Goal: Find specific page/section: Find specific page/section

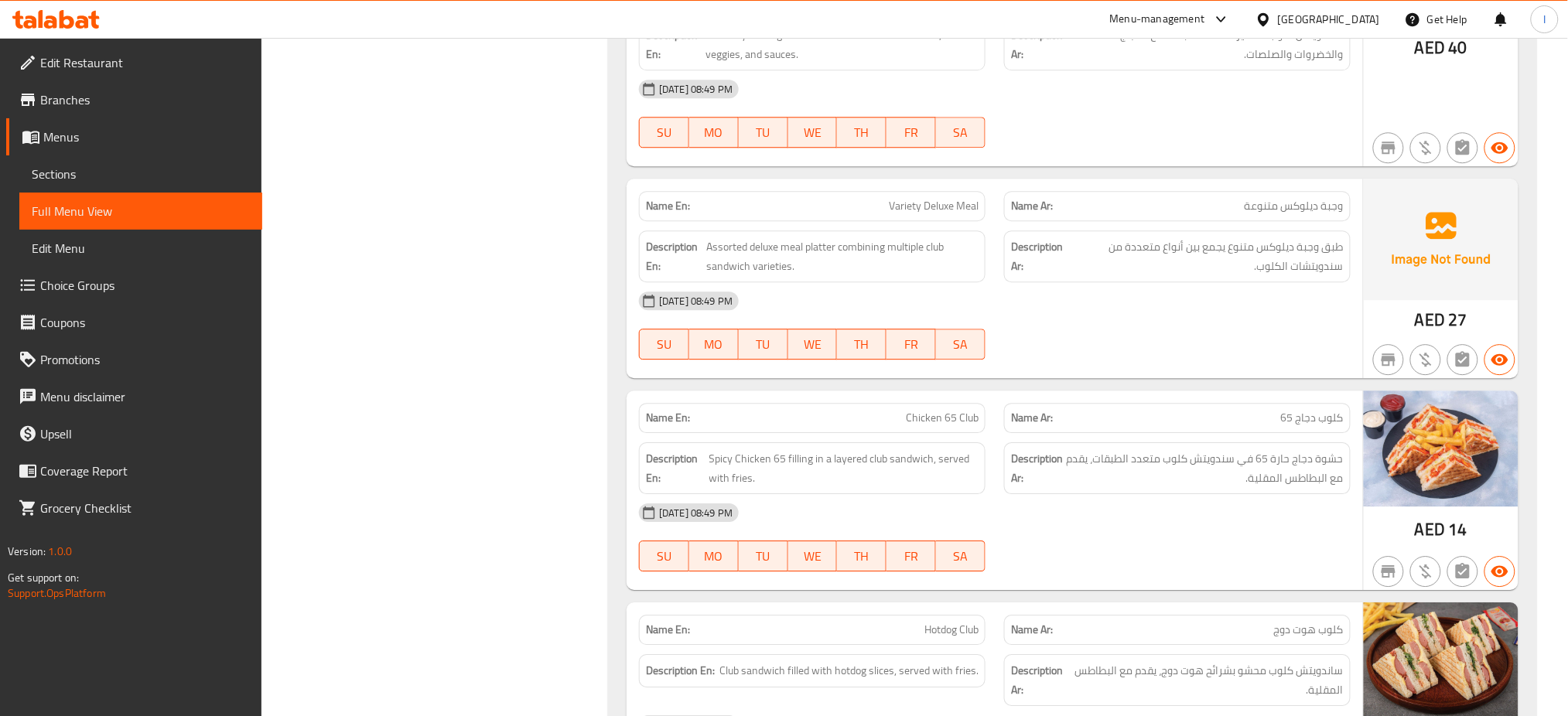
scroll to position [31403, 0]
click at [61, 23] on icon at bounding box center [67, 19] width 15 height 19
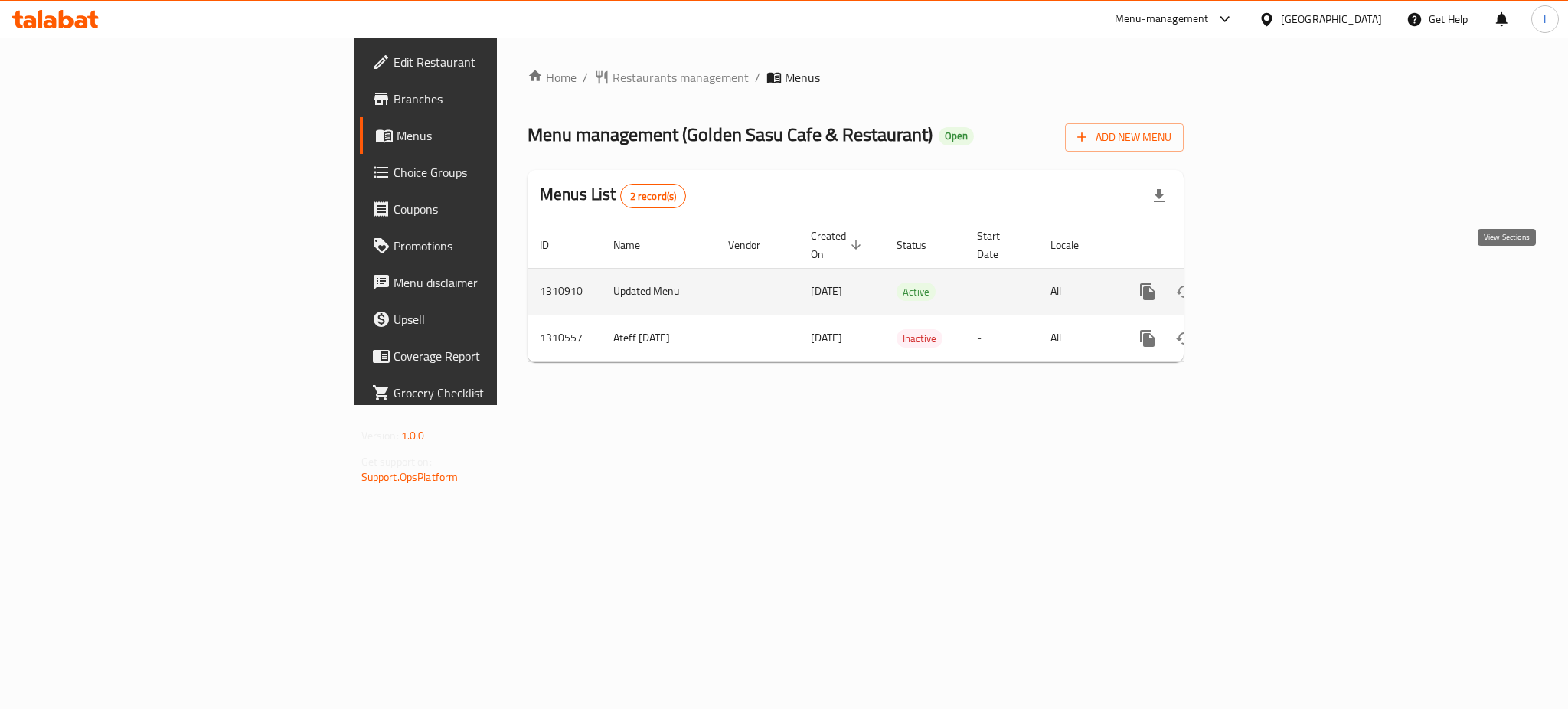
click at [1268, 283] on icon "enhanced table" at bounding box center [1258, 292] width 19 height 19
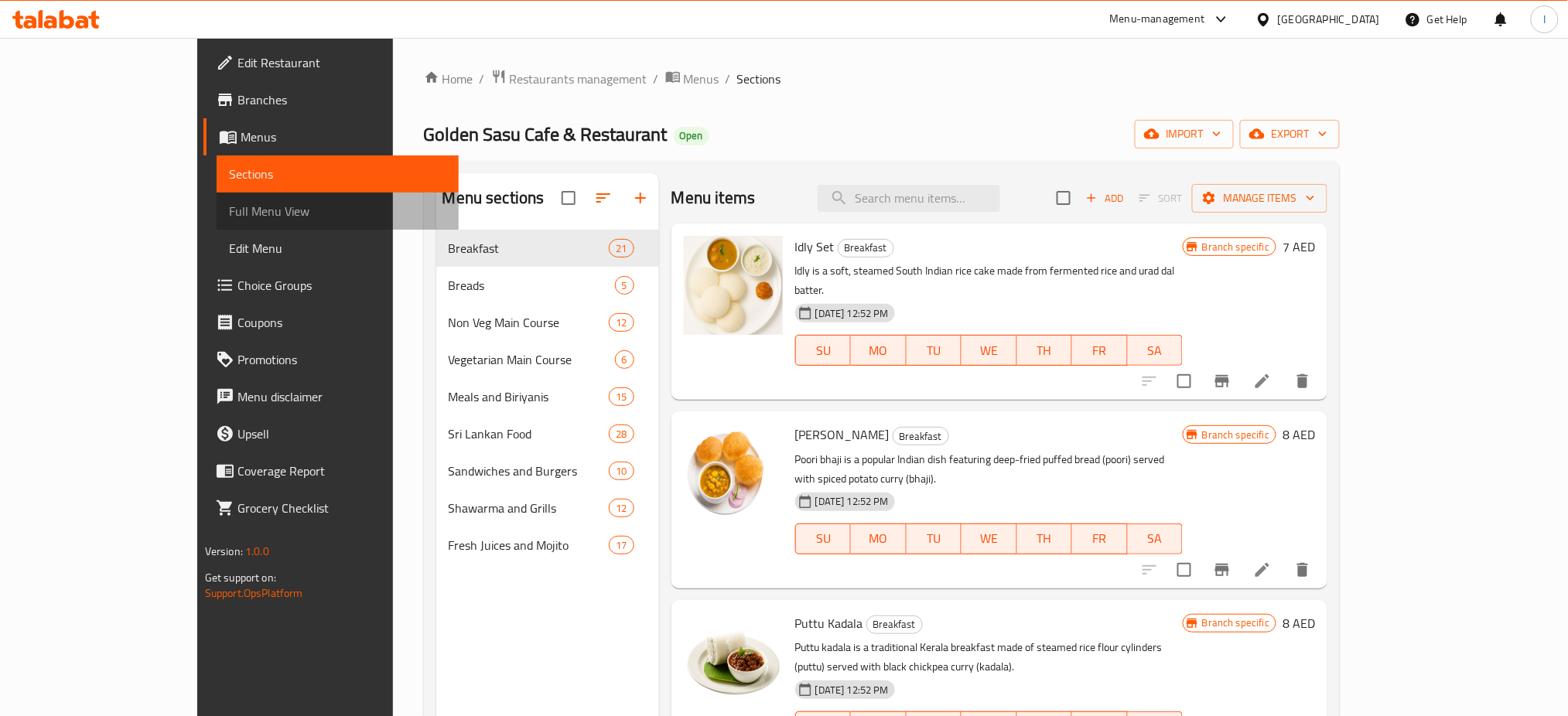
click at [229, 203] on span "Full Menu View" at bounding box center [338, 211] width 218 height 19
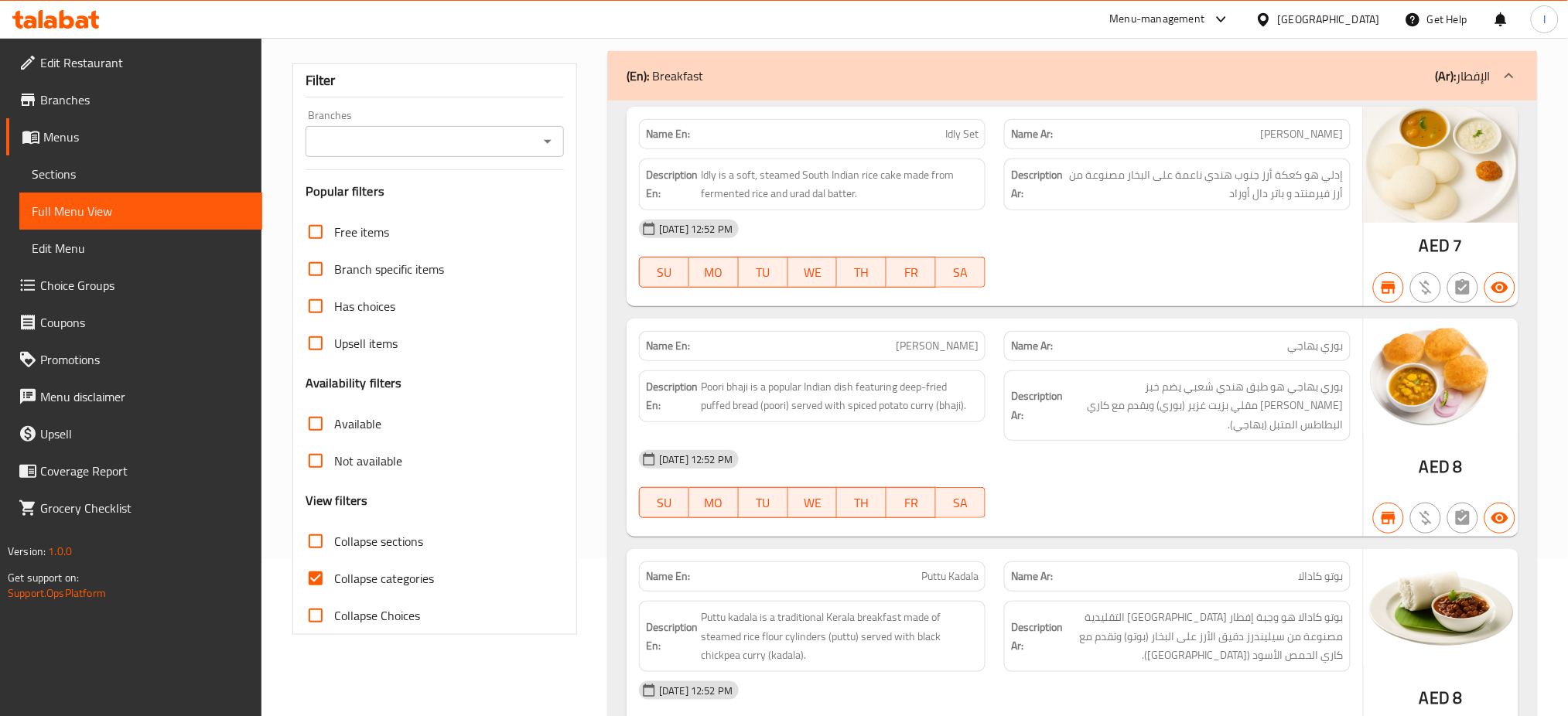
scroll to position [156, 0]
click at [309, 572] on input "Collapse categories" at bounding box center [315, 579] width 37 height 37
checkbox input "false"
click at [319, 540] on input "Collapse sections" at bounding box center [315, 541] width 37 height 37
checkbox input "true"
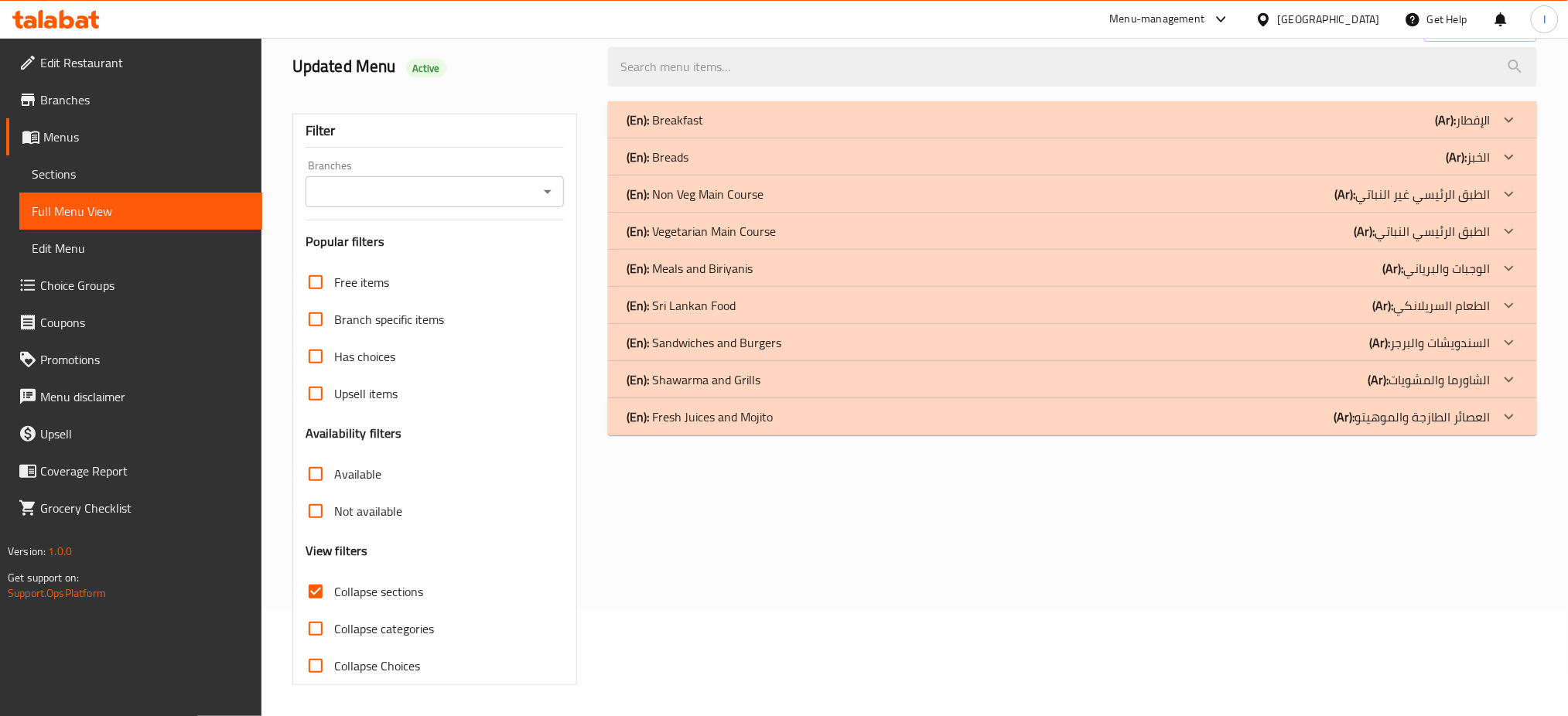
scroll to position [107, 0]
click at [785, 420] on div "(En): Fresh Juices and Mojito (Ar): العصائر الطازجة والموهيتو" at bounding box center [1058, 417] width 864 height 19
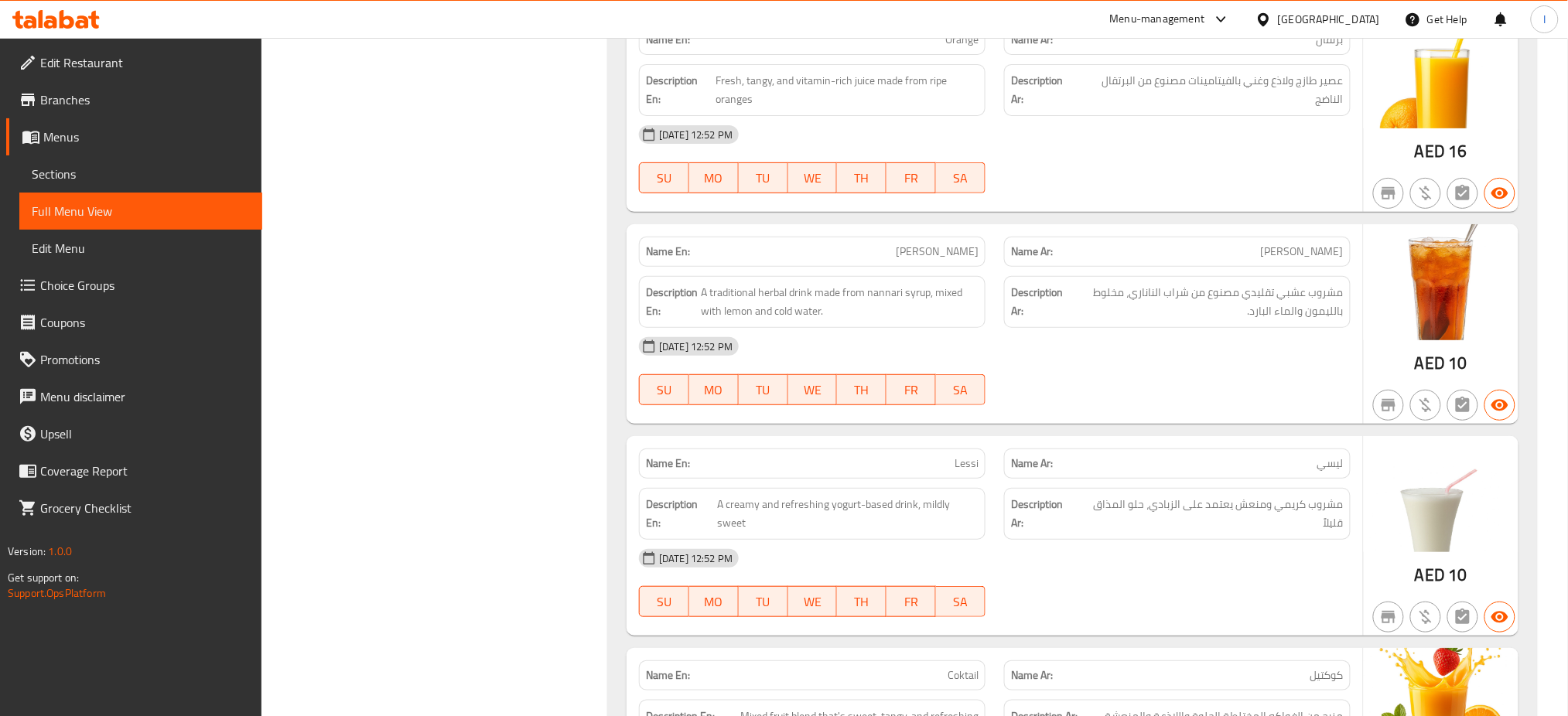
scroll to position [2252, 0]
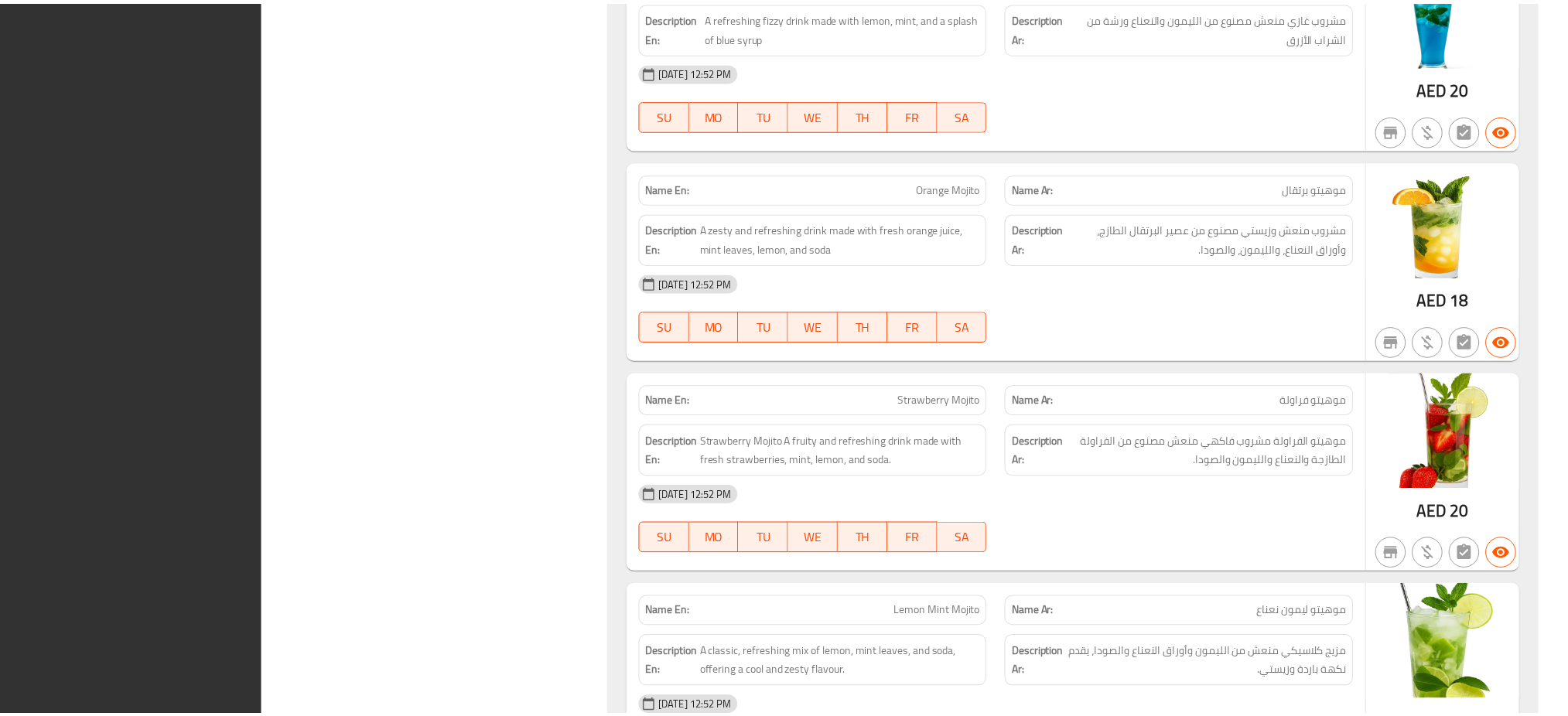
scroll to position [3493, 0]
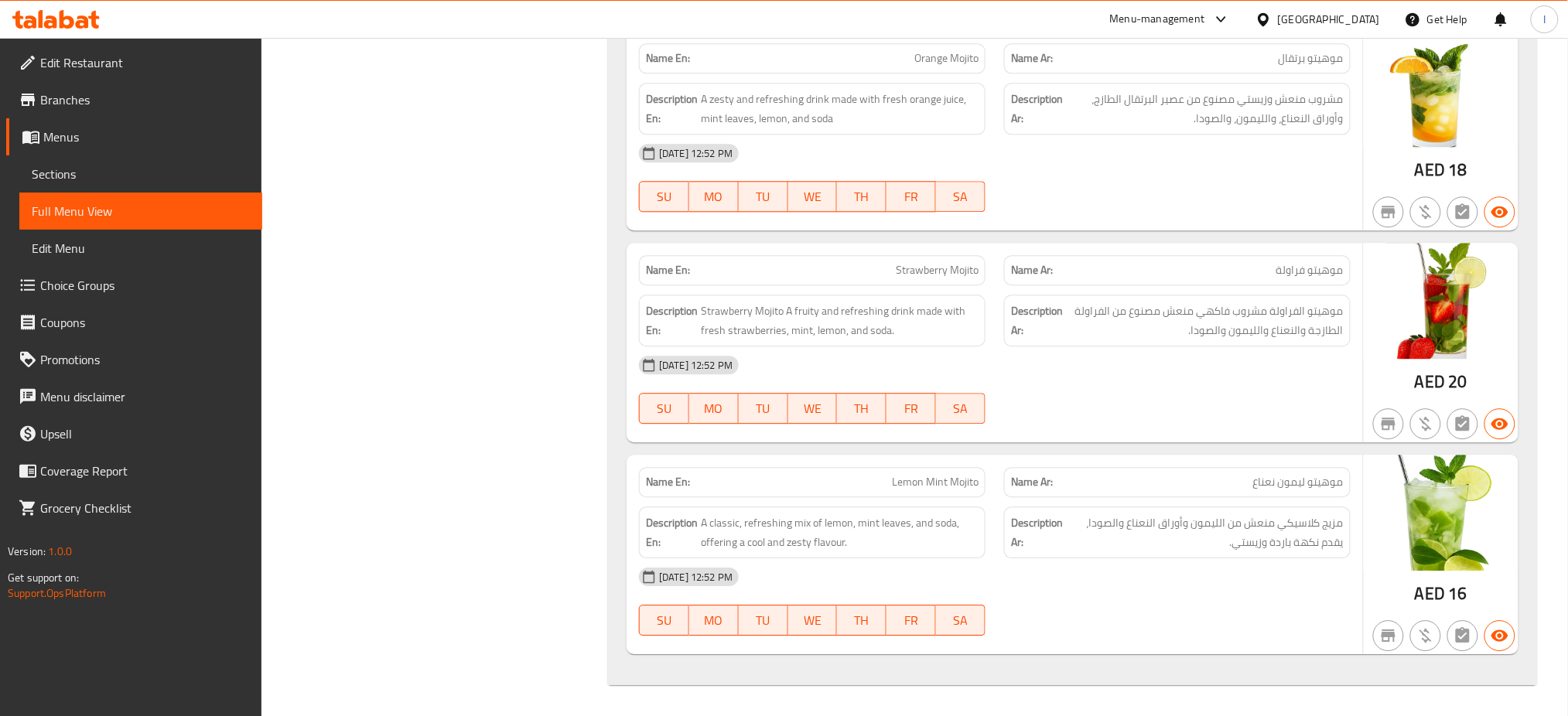
click at [92, 211] on span "Full Menu View" at bounding box center [141, 211] width 218 height 19
click at [71, 129] on span "Menus" at bounding box center [147, 137] width 207 height 19
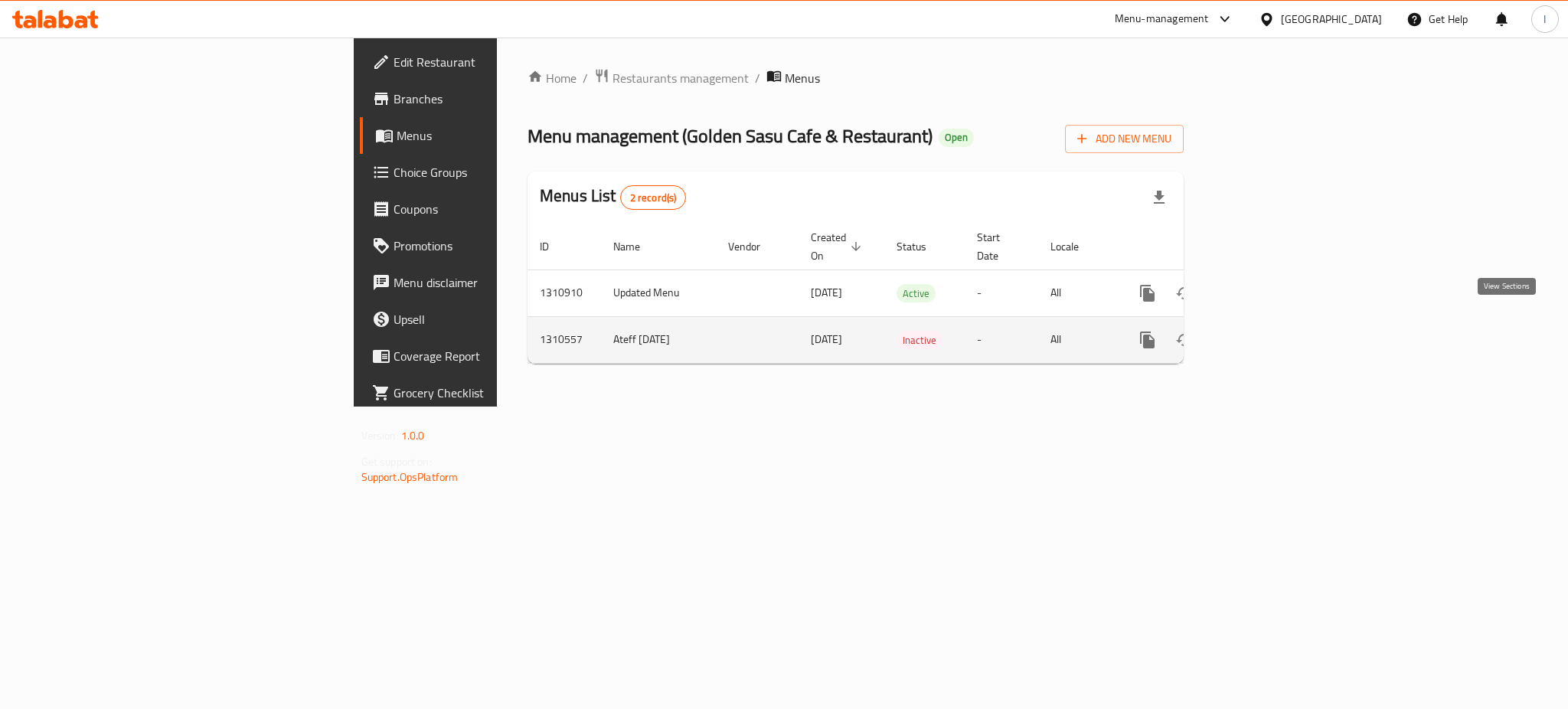
click at [1268, 331] on icon "enhanced table" at bounding box center [1258, 339] width 19 height 19
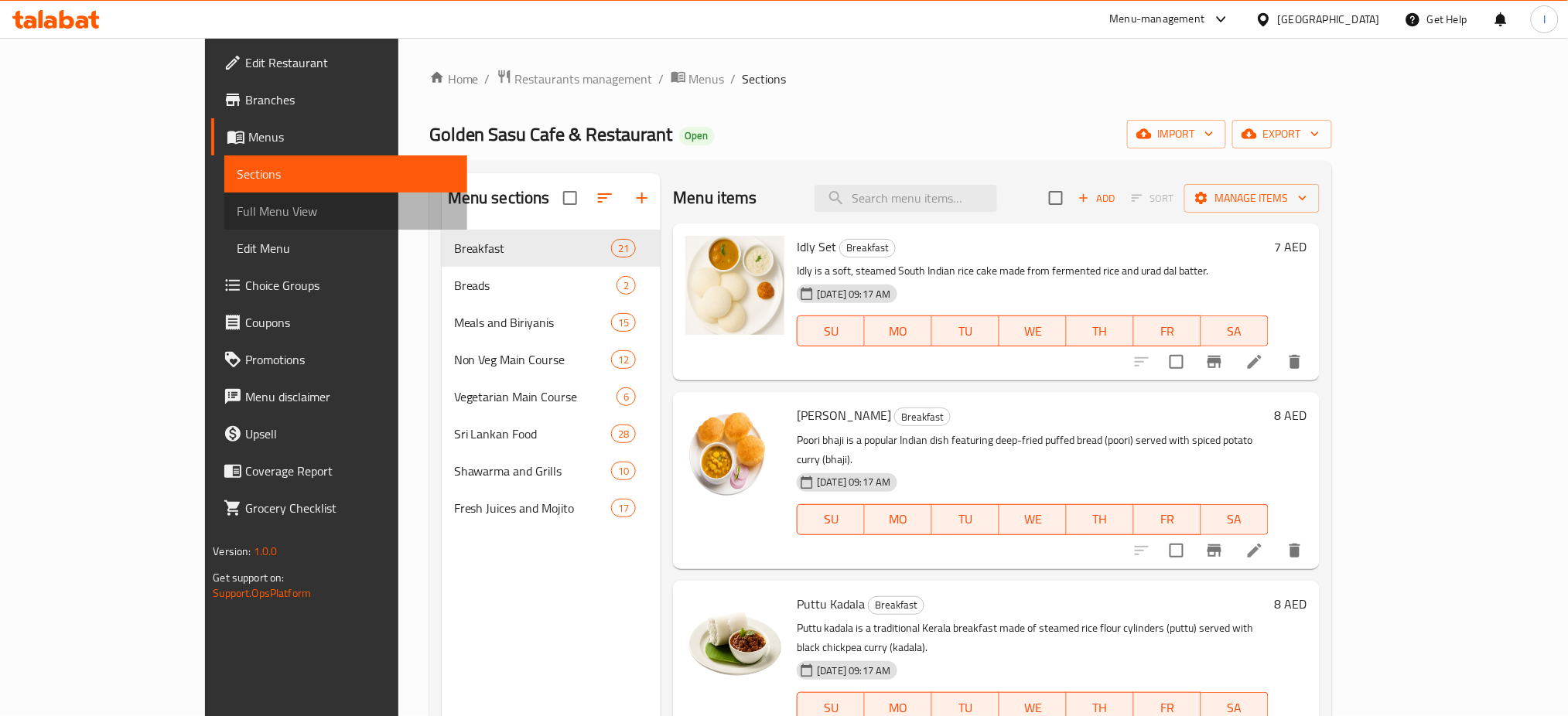
click at [237, 215] on span "Full Menu View" at bounding box center [346, 211] width 218 height 19
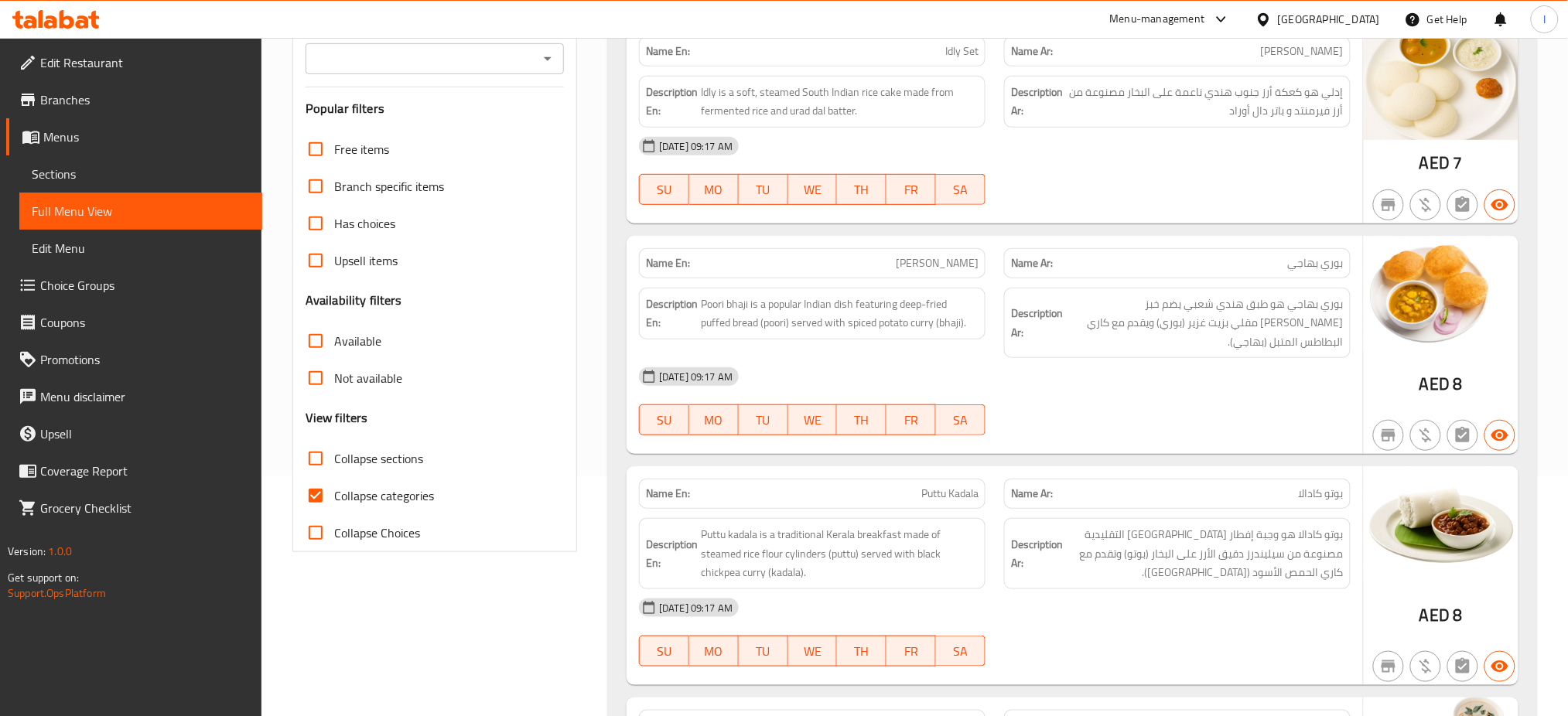
scroll to position [241, 0]
click at [322, 495] on input "Collapse categories" at bounding box center [315, 494] width 37 height 37
checkbox input "false"
click at [318, 459] on input "Collapse sections" at bounding box center [315, 457] width 37 height 37
checkbox input "true"
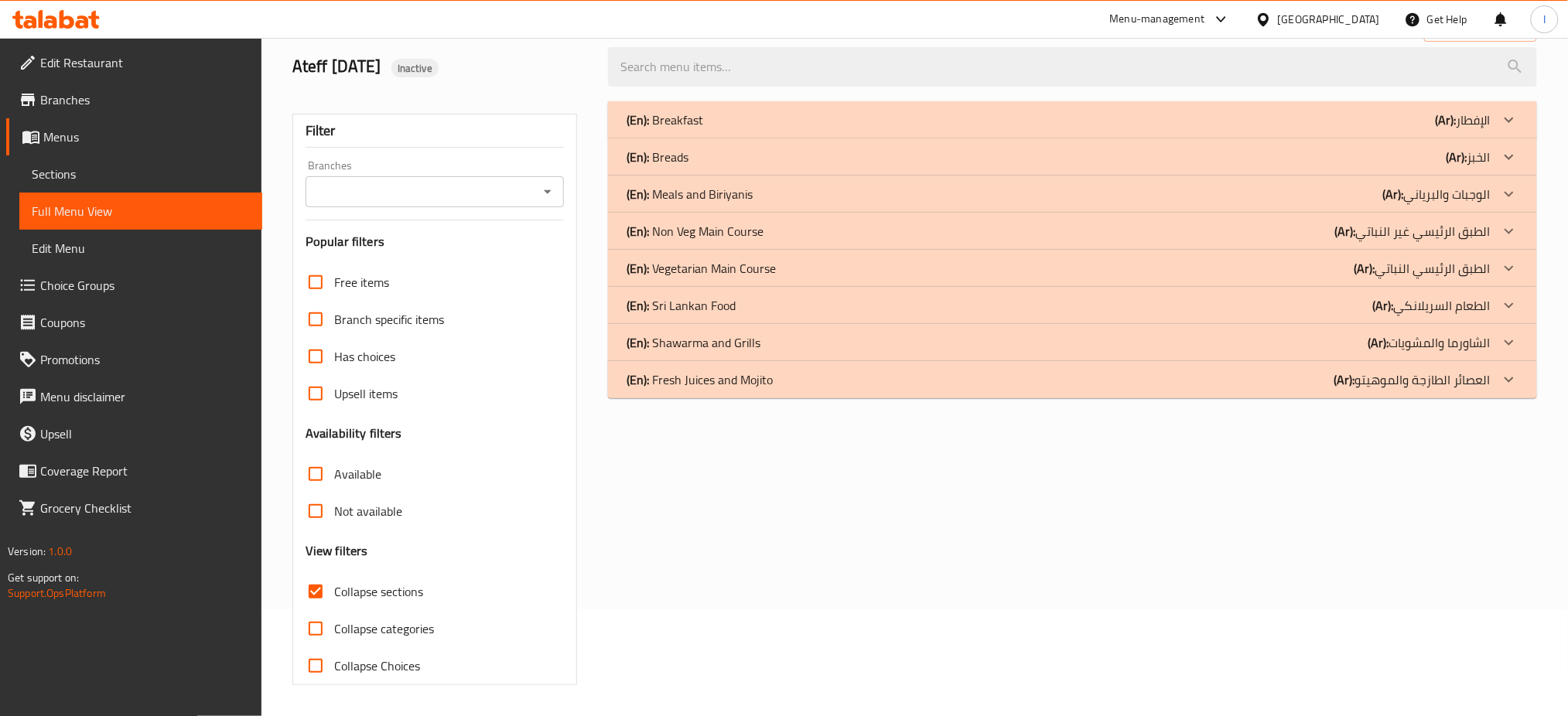
scroll to position [107, 0]
click at [758, 380] on p "(En): Fresh Juices and Mojito" at bounding box center [700, 380] width 146 height 19
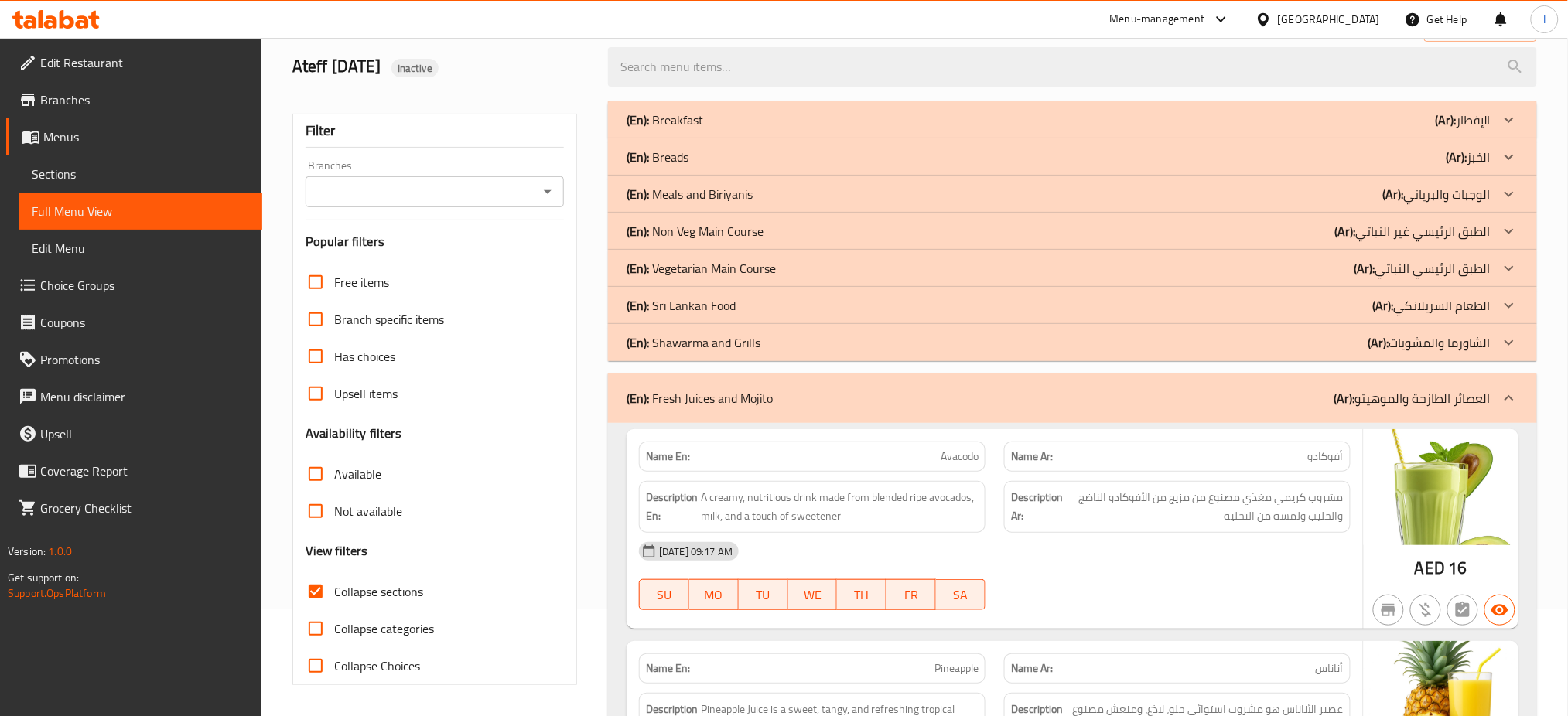
click at [68, 14] on icon at bounding box center [56, 19] width 88 height 19
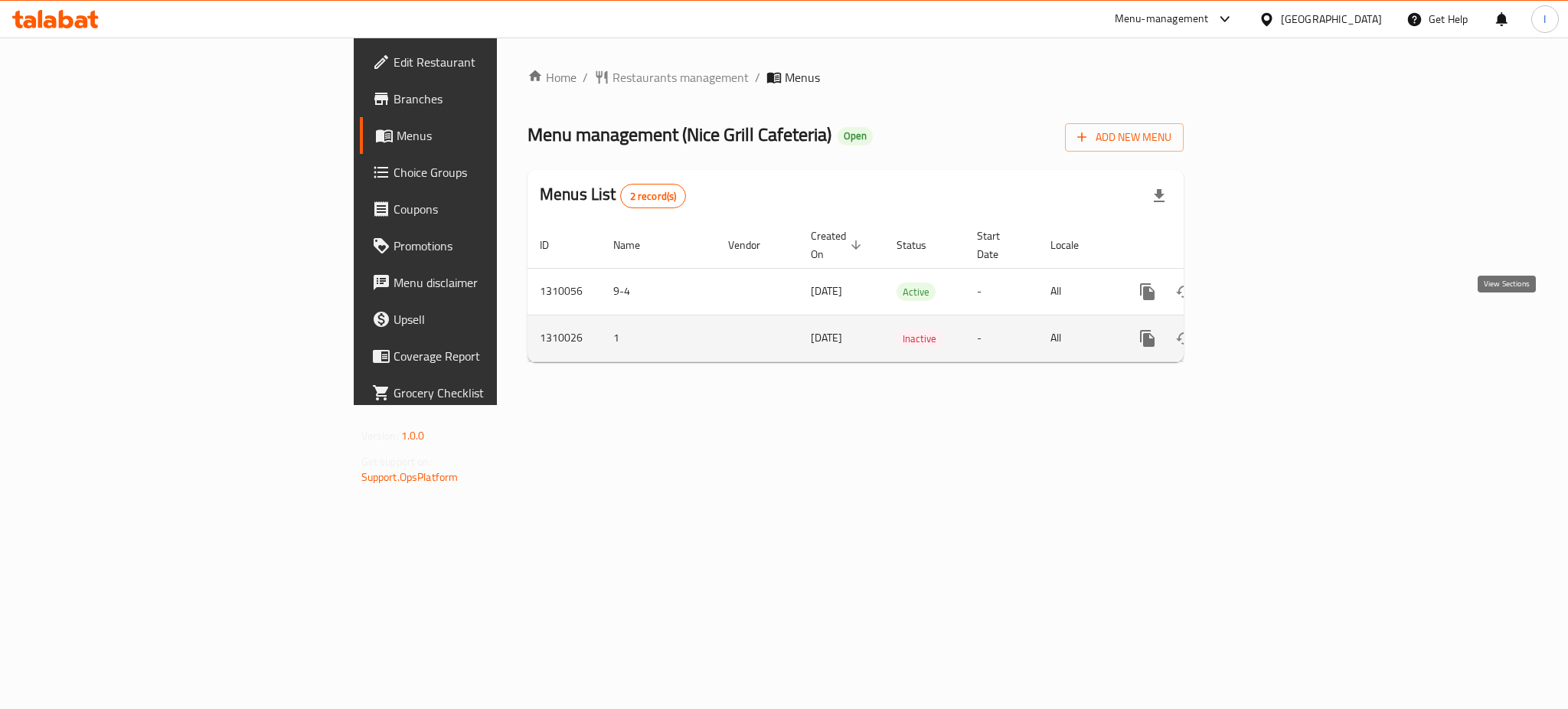
click at [1268, 329] on icon "enhanced table" at bounding box center [1258, 338] width 19 height 19
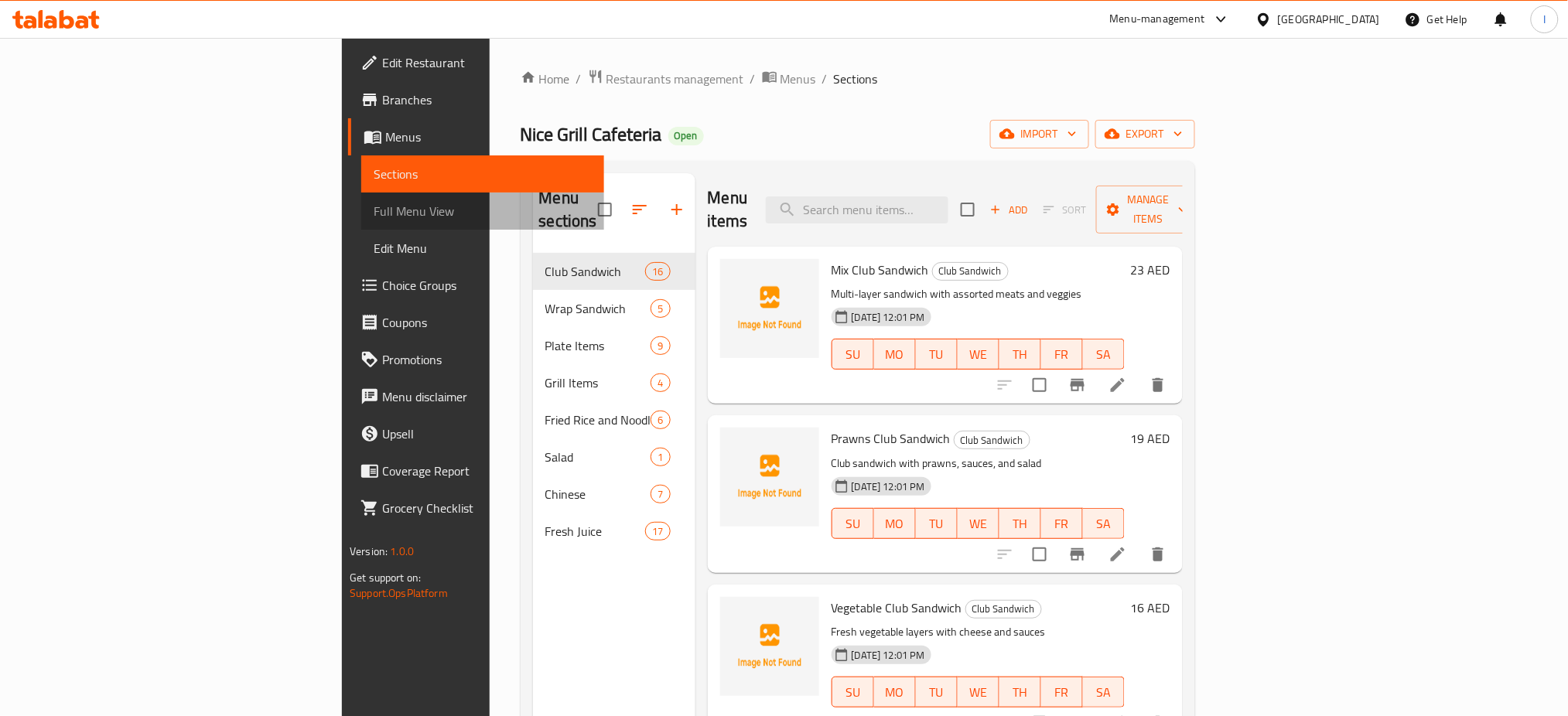
click at [373, 204] on span "Full Menu View" at bounding box center [482, 211] width 218 height 19
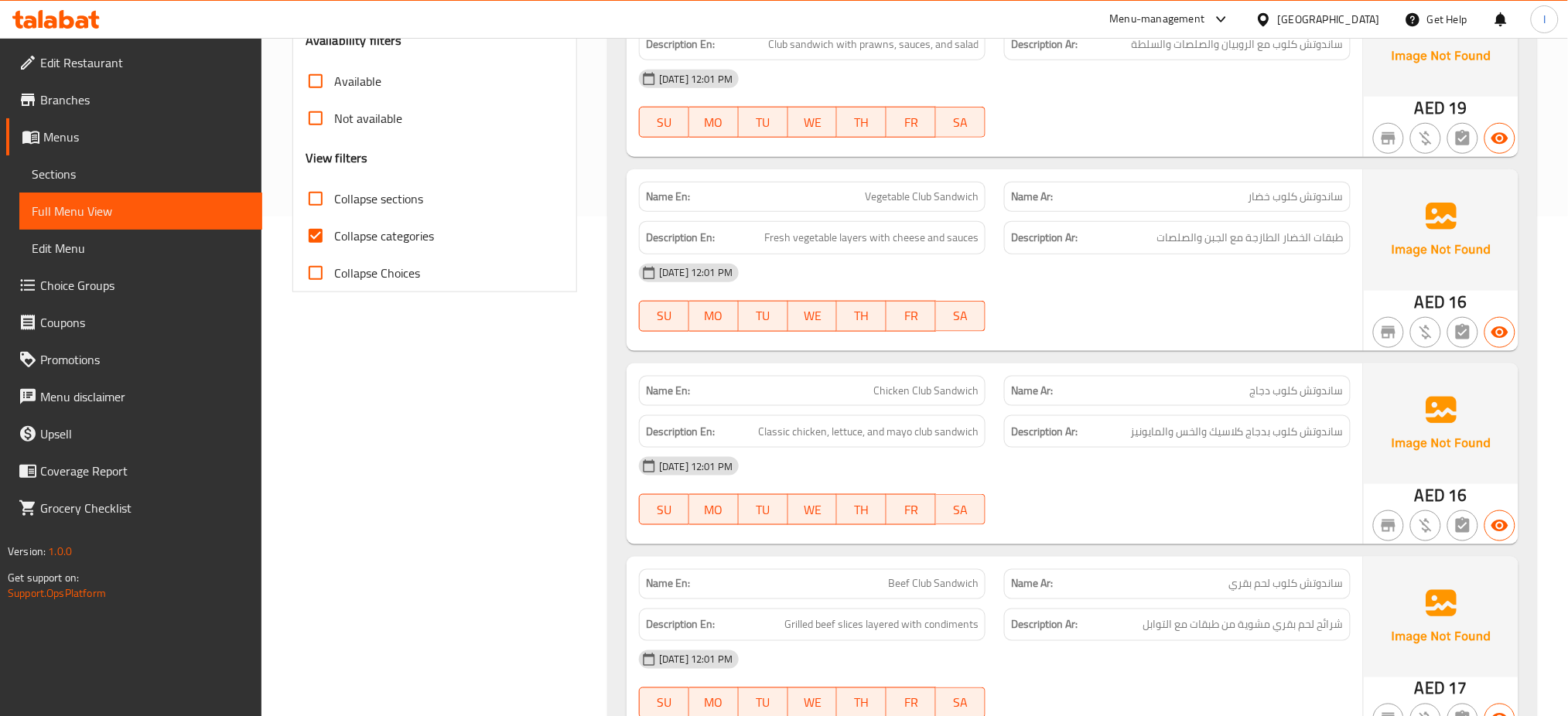
scroll to position [508, 0]
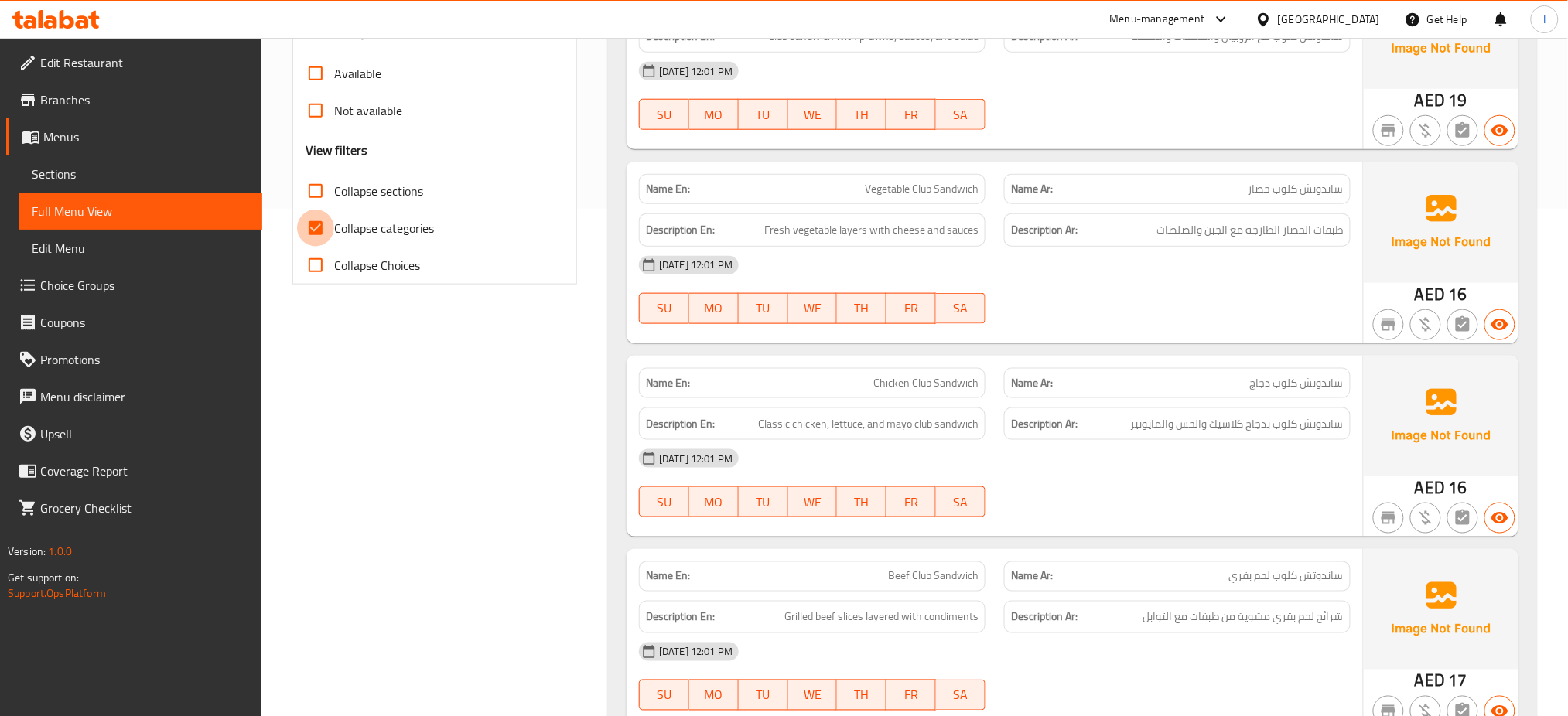
click at [316, 221] on input "Collapse categories" at bounding box center [315, 228] width 37 height 37
checkbox input "false"
click at [322, 199] on input "Collapse sections" at bounding box center [315, 190] width 37 height 37
checkbox input "true"
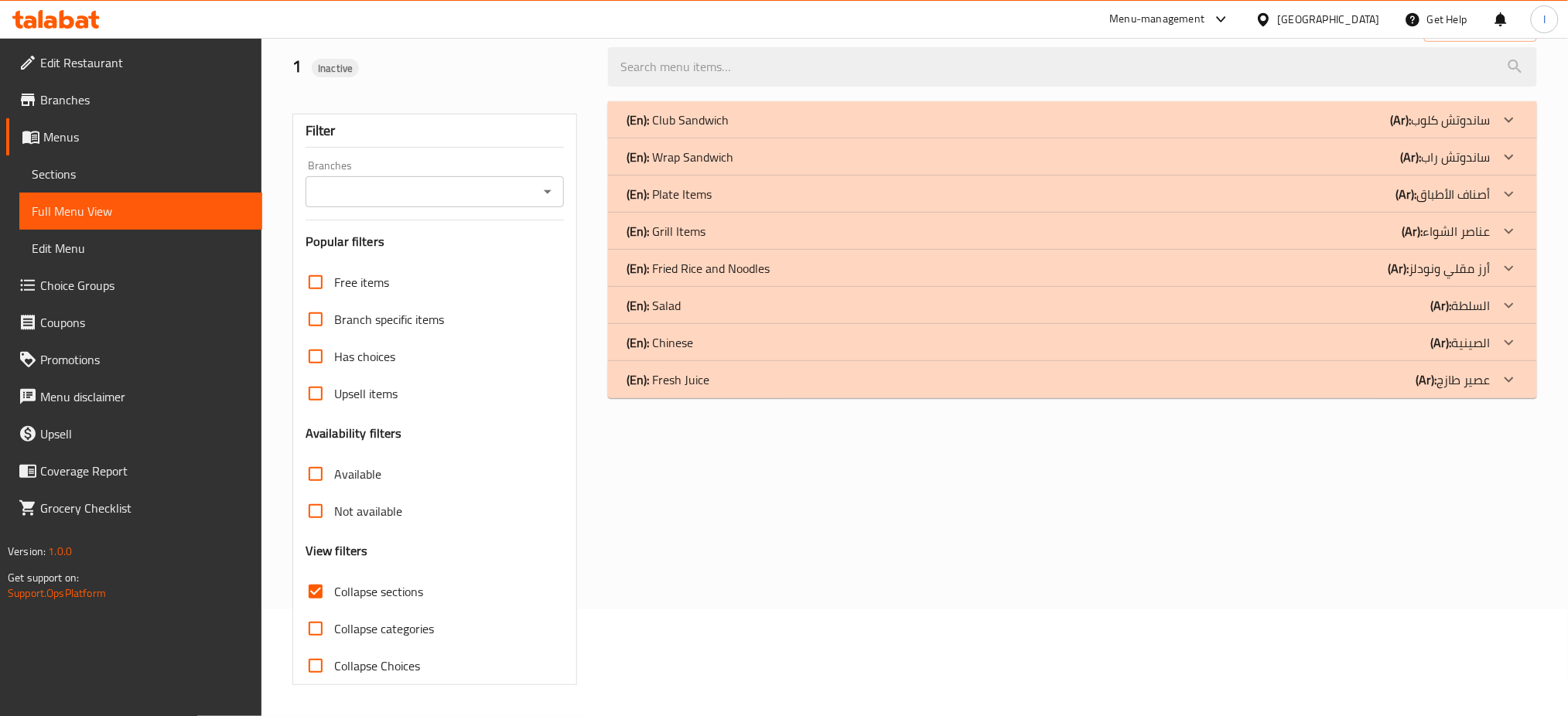
scroll to position [107, 0]
click at [75, 215] on span "Full Menu View" at bounding box center [141, 211] width 218 height 19
click at [80, 182] on span "Sections" at bounding box center [141, 174] width 218 height 19
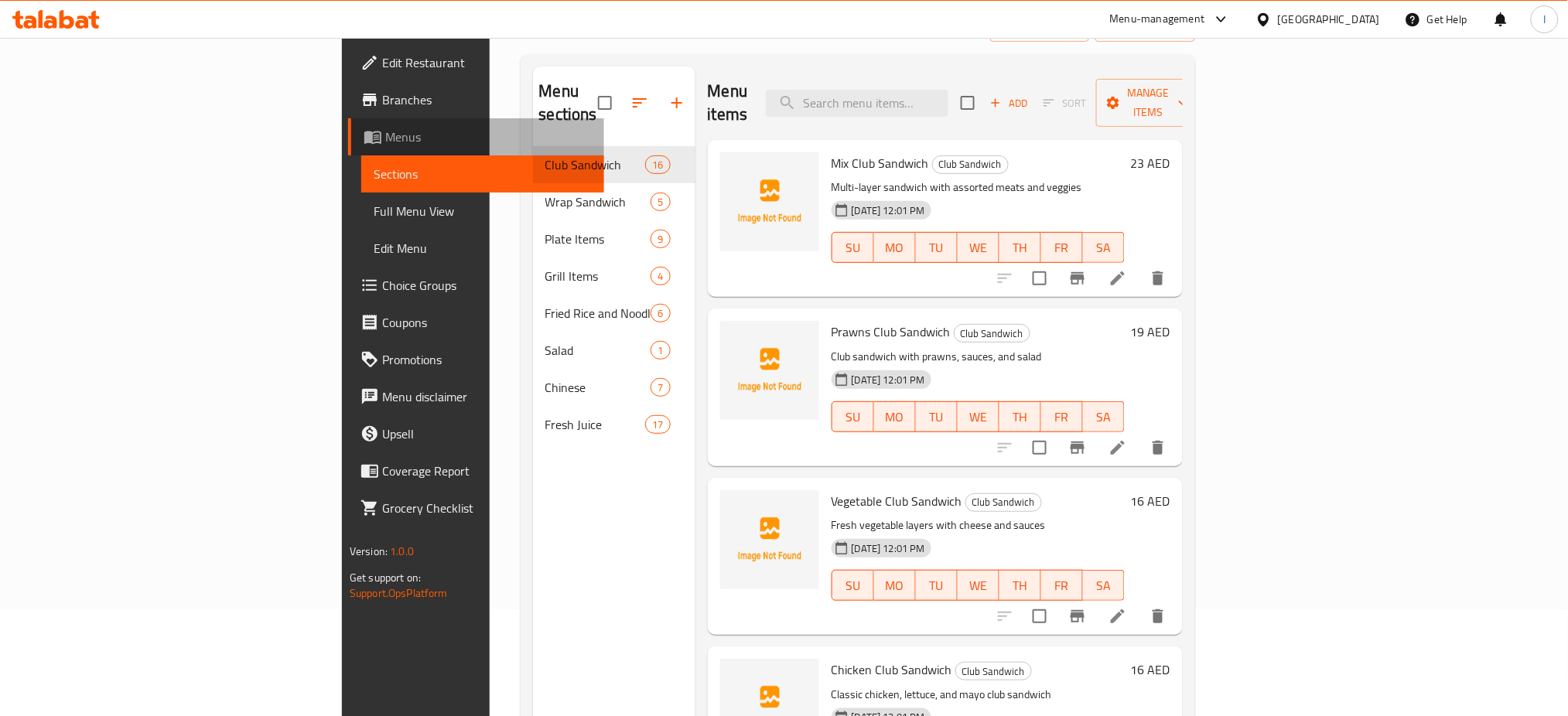
click at [386, 140] on span "Menus" at bounding box center [489, 137] width 207 height 19
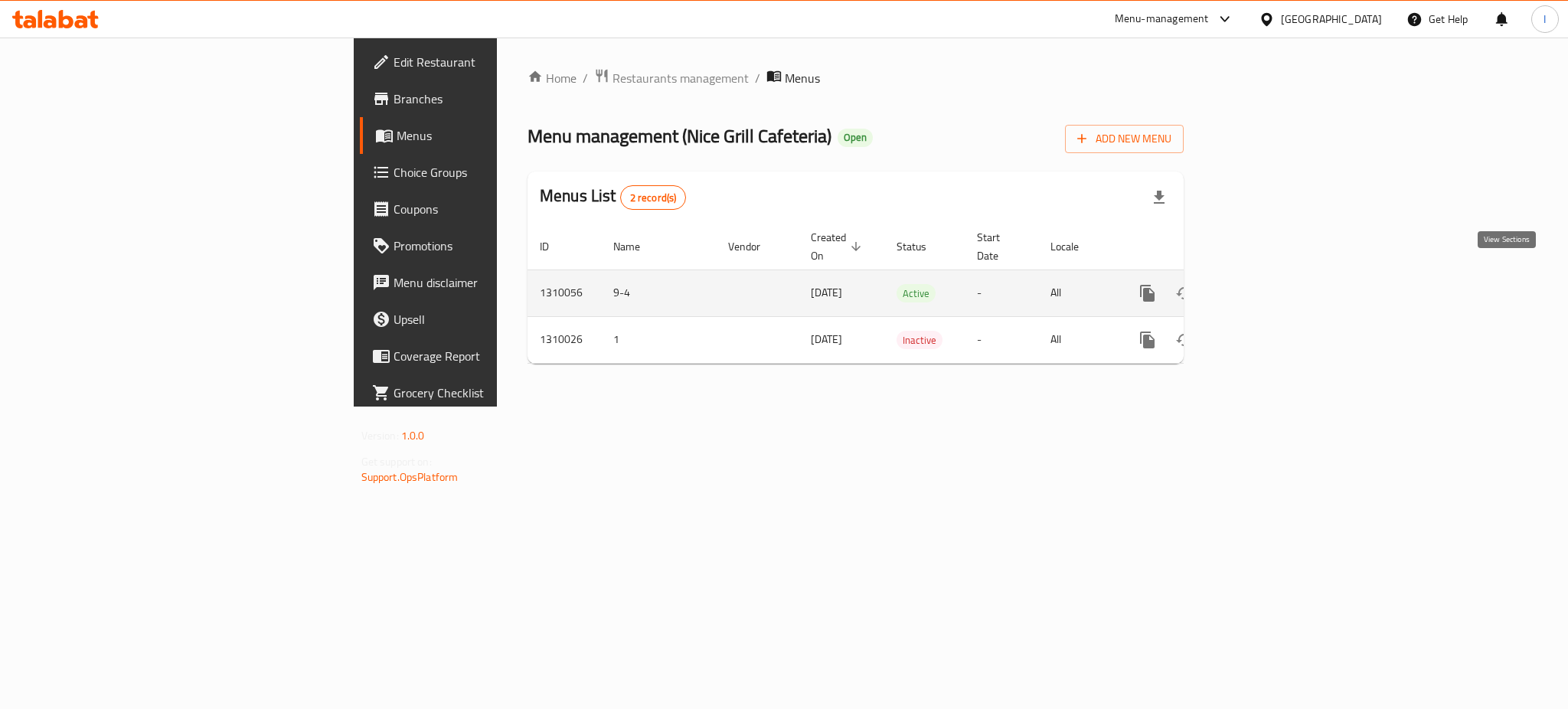
click at [1268, 284] on icon "enhanced table" at bounding box center [1258, 293] width 19 height 19
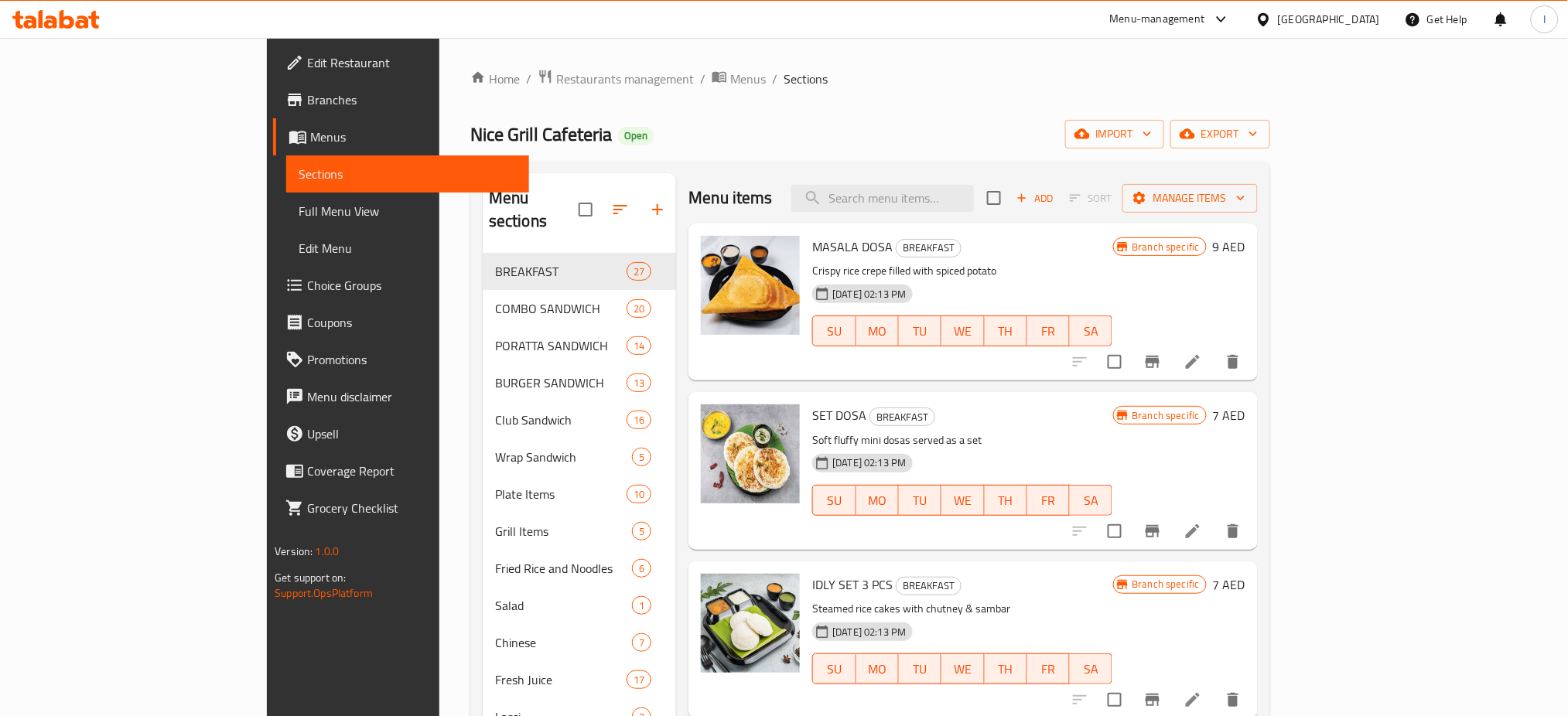
click at [299, 217] on span "Full Menu View" at bounding box center [408, 211] width 218 height 19
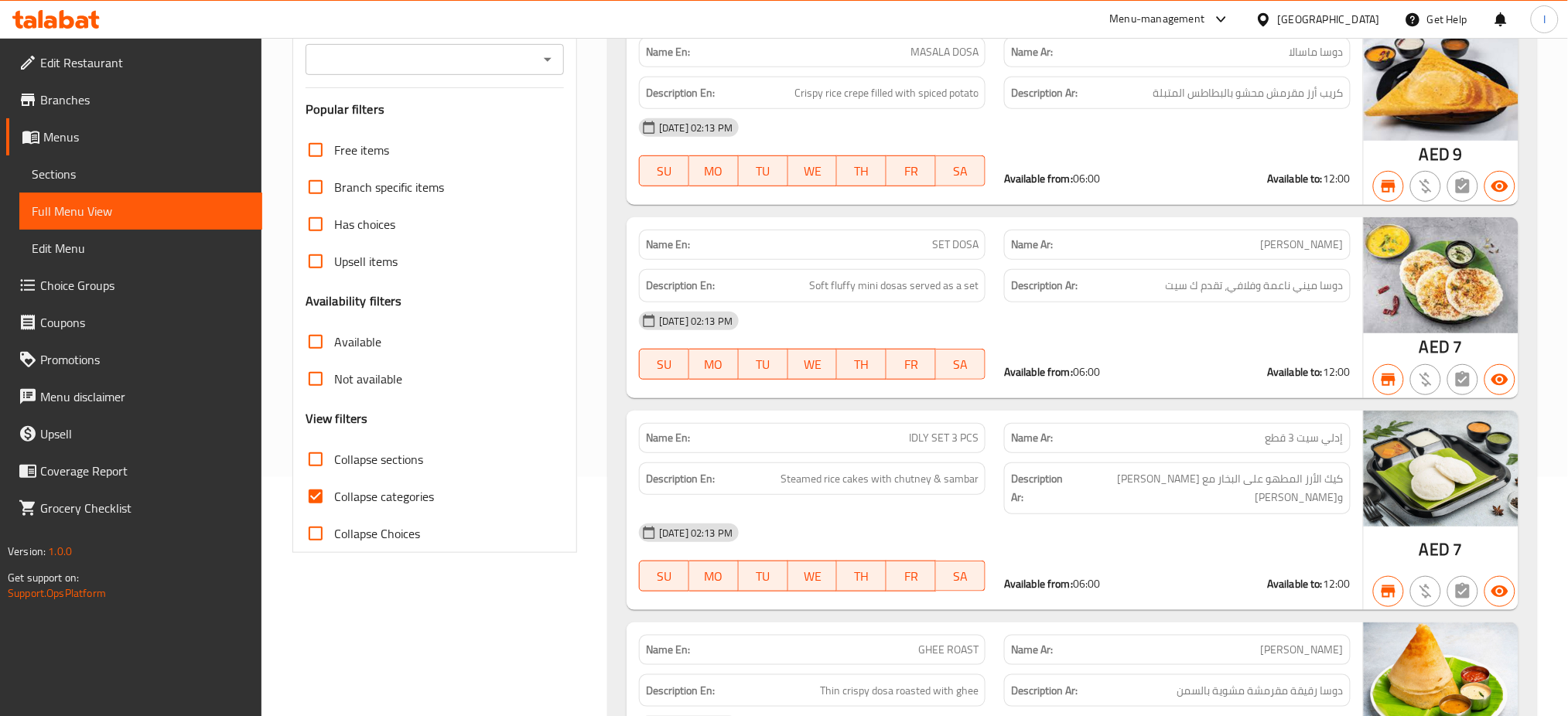
scroll to position [239, 0]
click at [320, 458] on input "Collapse sections" at bounding box center [315, 458] width 37 height 37
checkbox input "true"
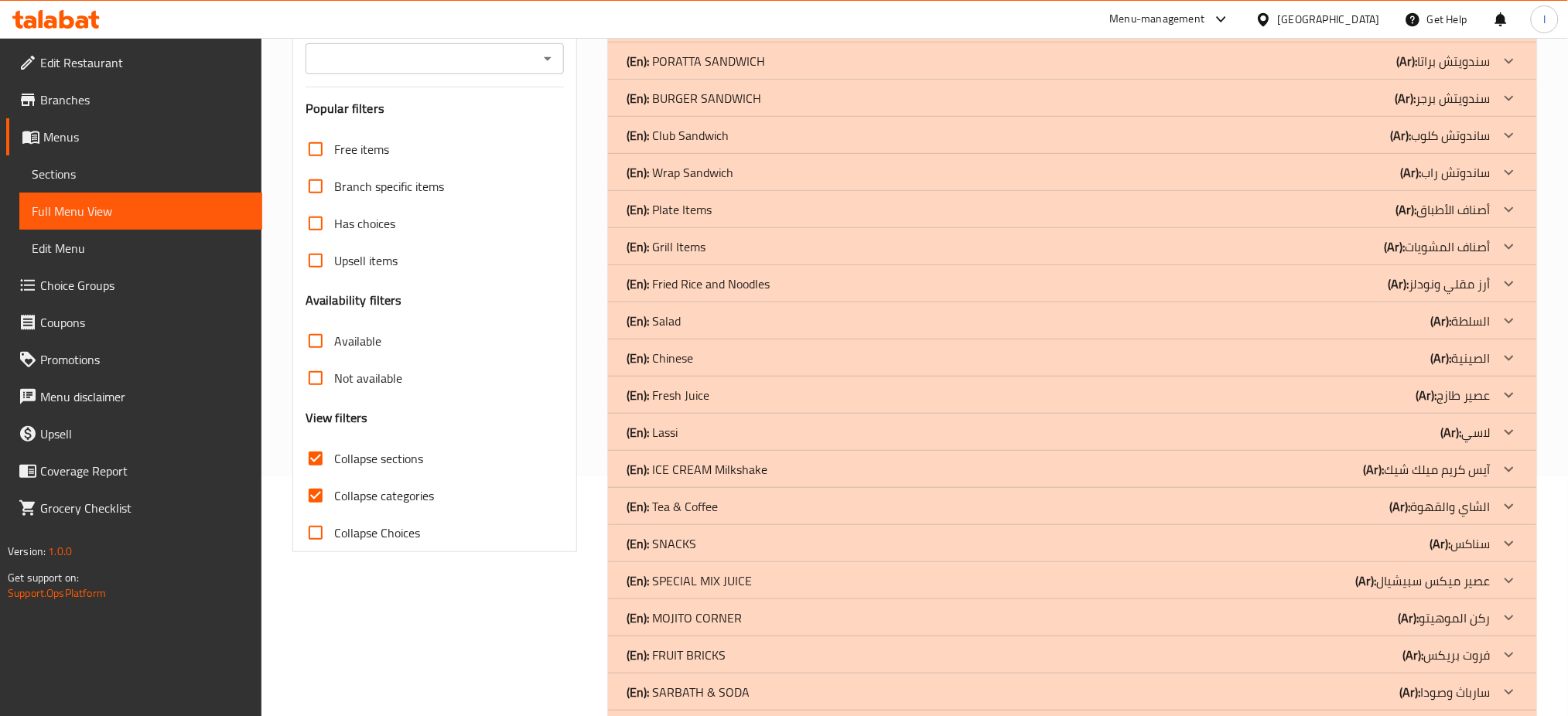
click at [319, 501] on input "Collapse categories" at bounding box center [315, 495] width 37 height 37
checkbox input "false"
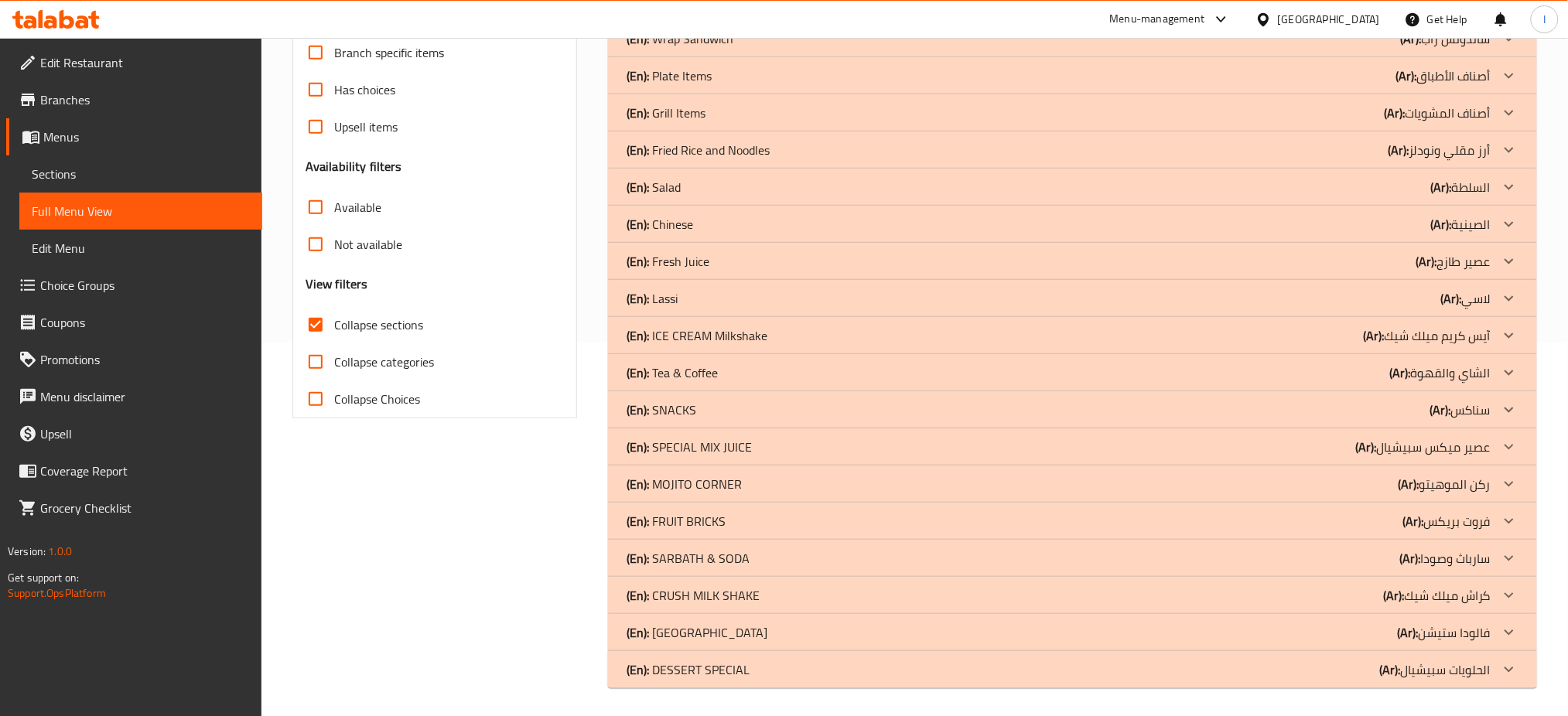
scroll to position [376, 0]
click at [320, 325] on input "Collapse sections" at bounding box center [315, 322] width 37 height 37
checkbox input "false"
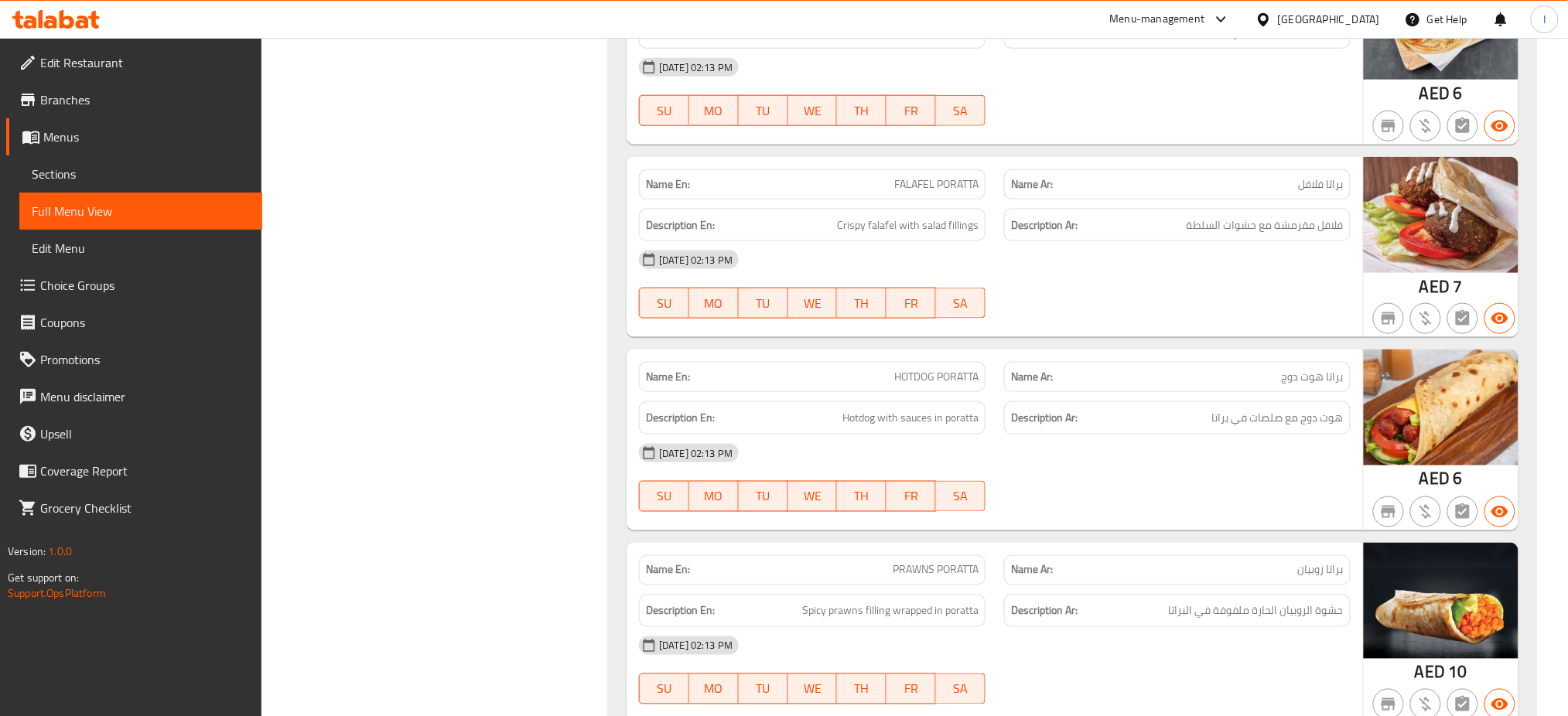
scroll to position [11305, 0]
click at [87, 128] on span "Menus" at bounding box center [147, 137] width 207 height 19
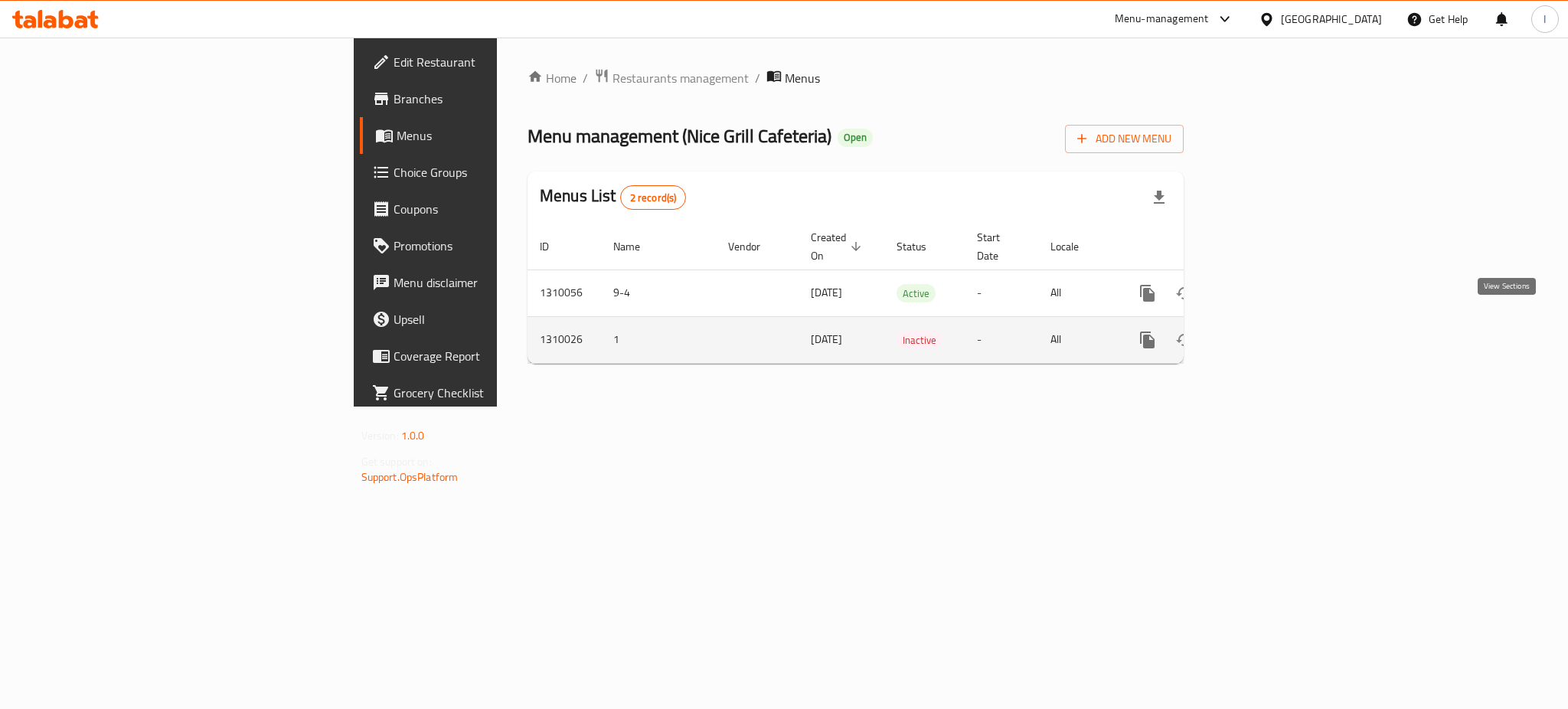
click at [1268, 331] on icon "enhanced table" at bounding box center [1258, 339] width 19 height 19
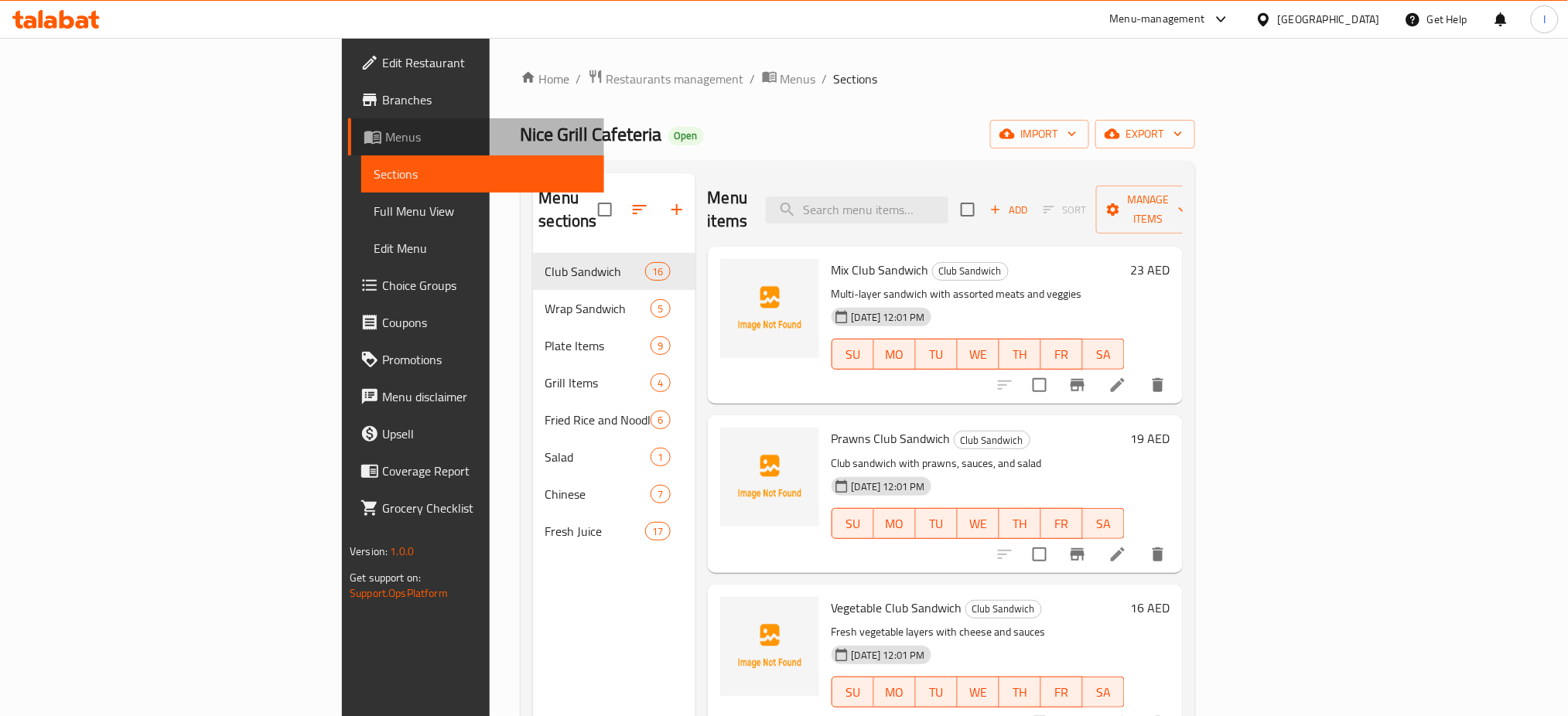
click at [386, 133] on span "Menus" at bounding box center [489, 137] width 207 height 19
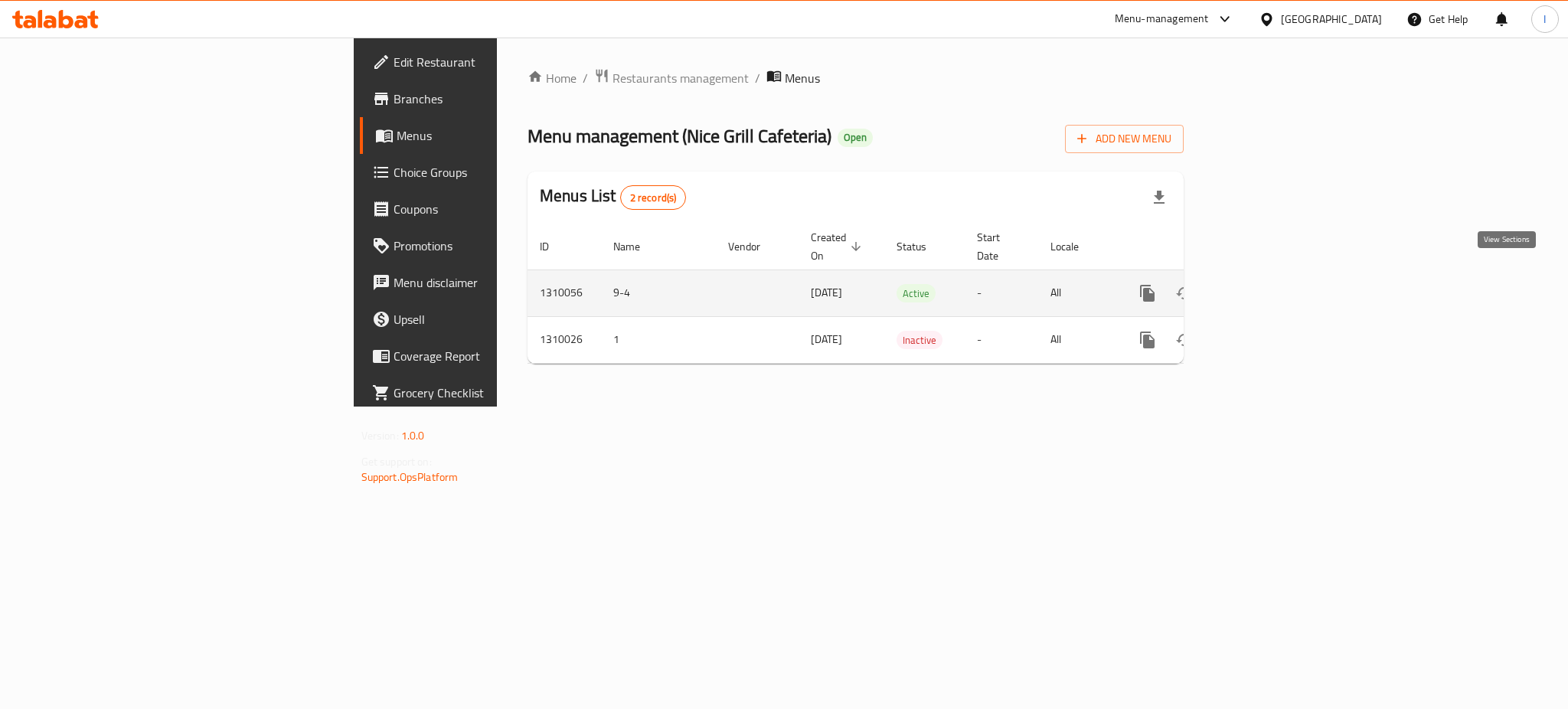
click at [1268, 284] on icon "enhanced table" at bounding box center [1258, 293] width 19 height 19
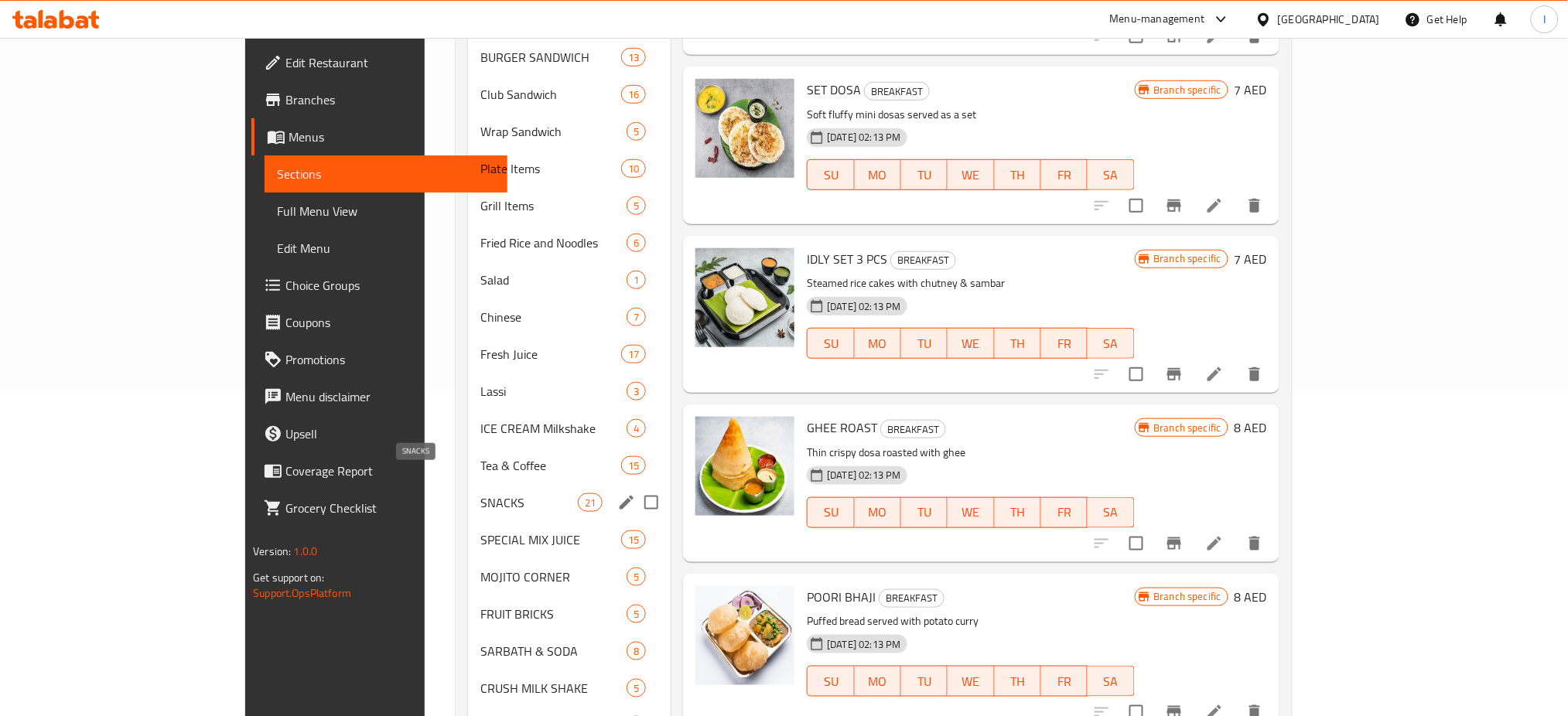
scroll to position [416, 0]
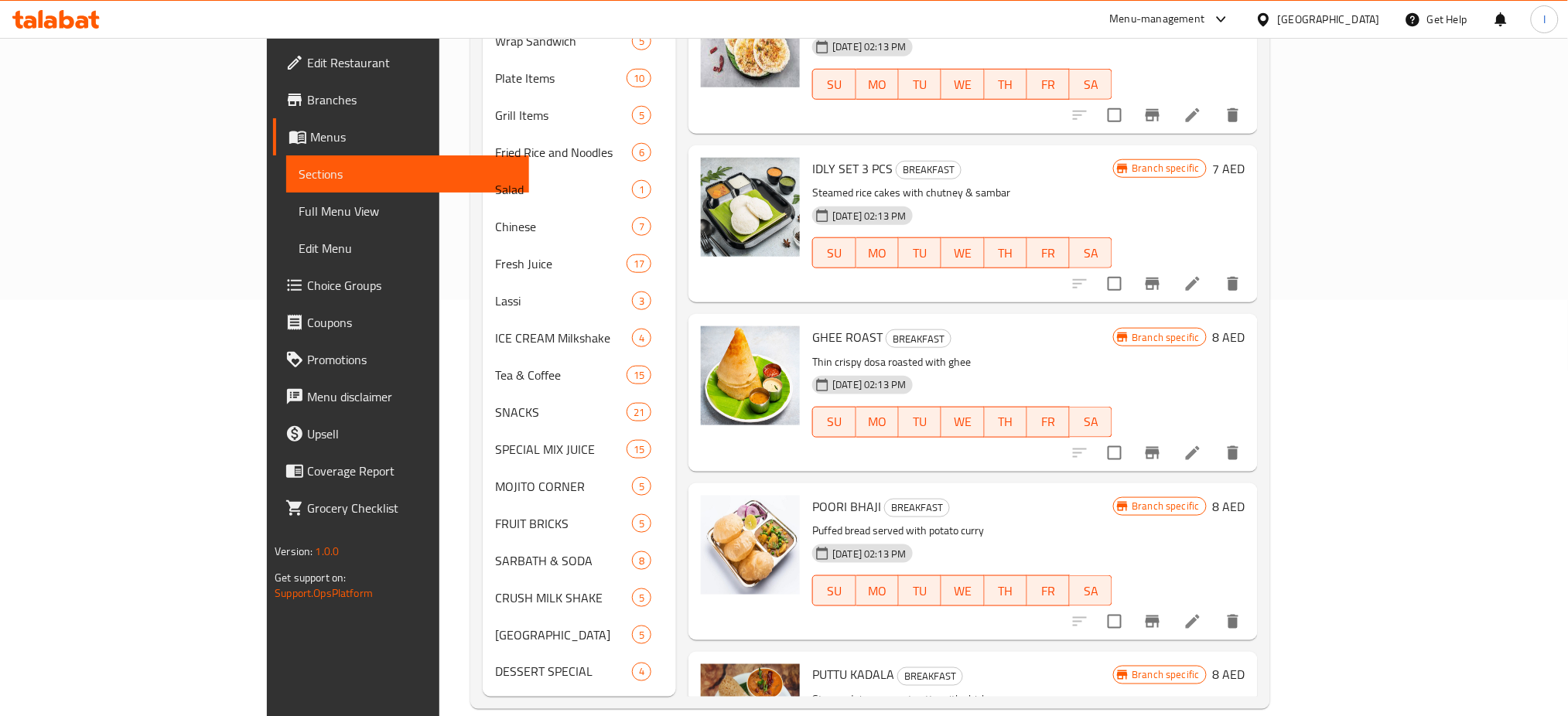
click at [1310, 21] on div "[GEOGRAPHIC_DATA]" at bounding box center [1329, 19] width 102 height 17
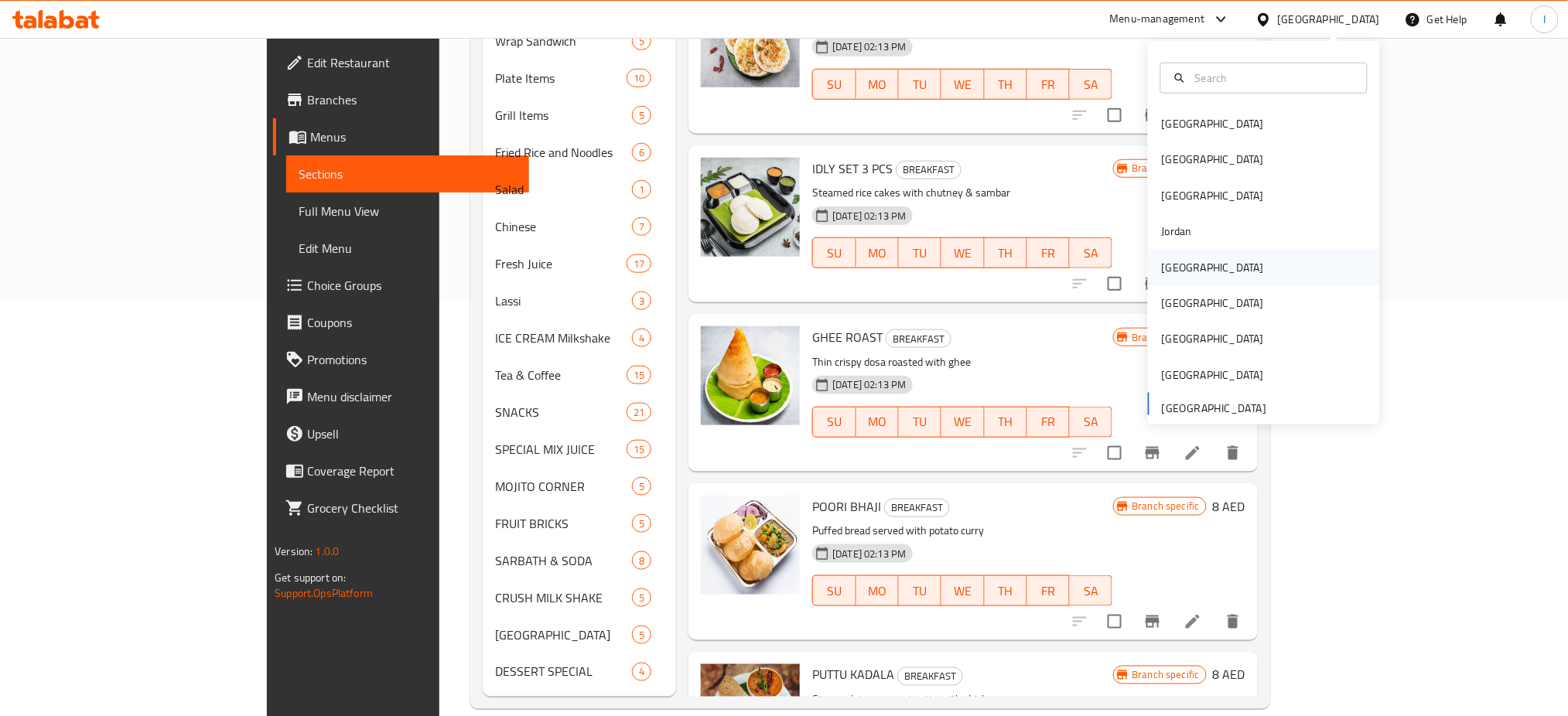
click at [1173, 267] on div "[GEOGRAPHIC_DATA]" at bounding box center [1213, 267] width 102 height 17
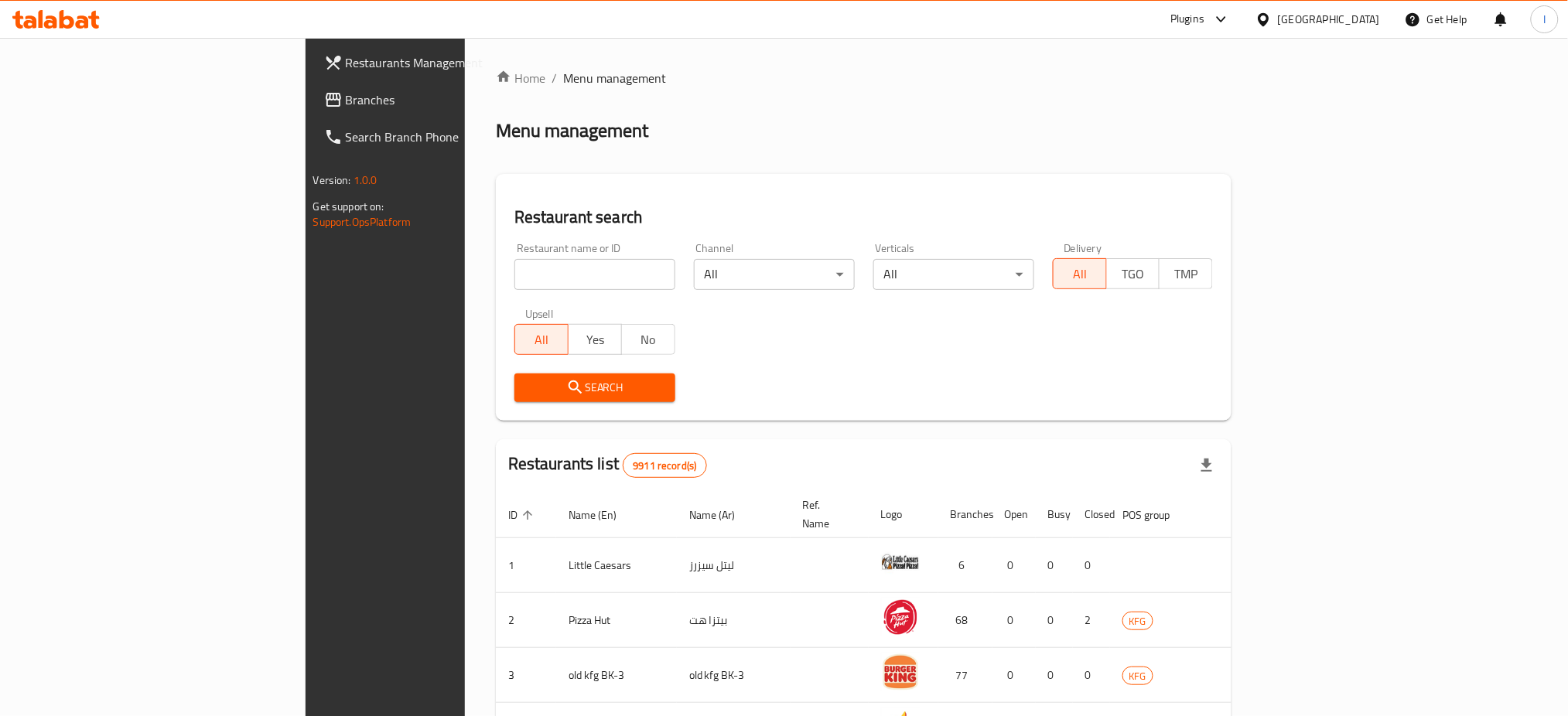
click at [346, 68] on span "Restaurants Management" at bounding box center [451, 62] width 210 height 19
